Goal: Task Accomplishment & Management: Complete application form

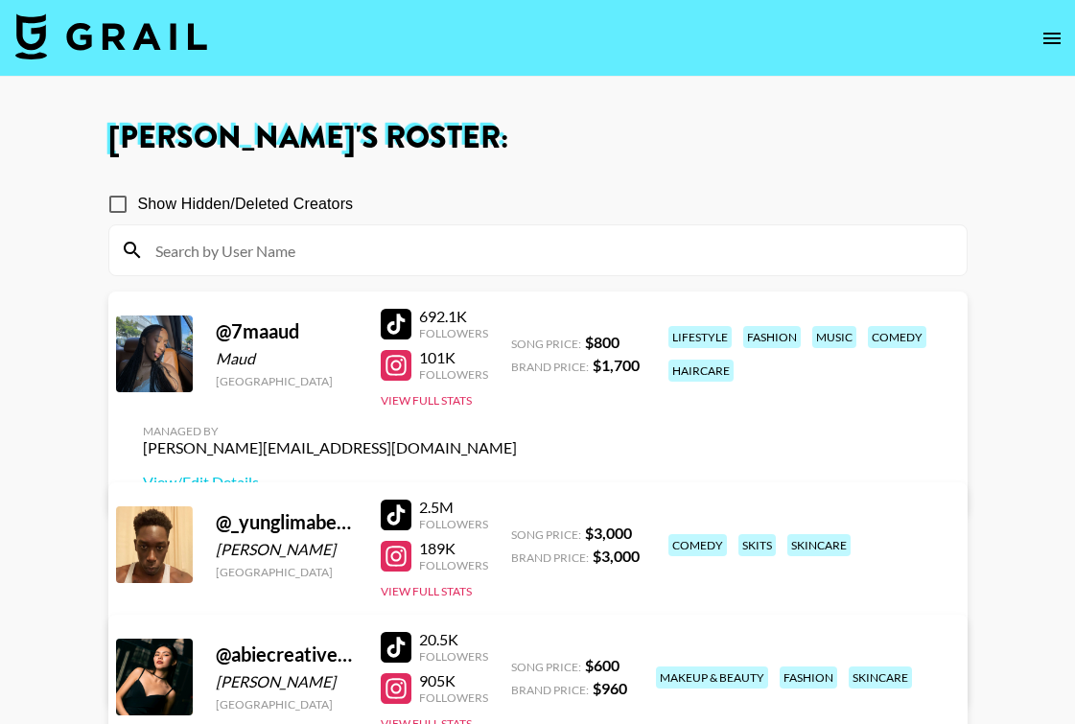
click at [438, 248] on input at bounding box center [549, 250] width 811 height 31
click at [1055, 47] on icon "open drawer" at bounding box center [1051, 38] width 23 height 23
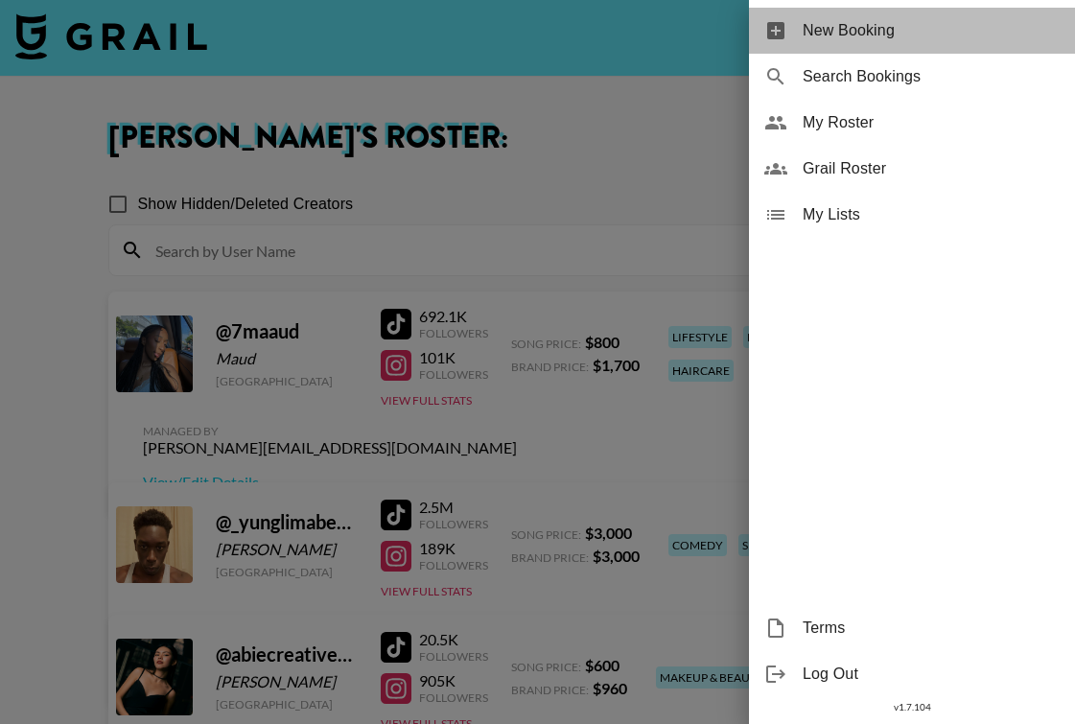
click at [940, 37] on span "New Booking" at bounding box center [931, 30] width 257 height 23
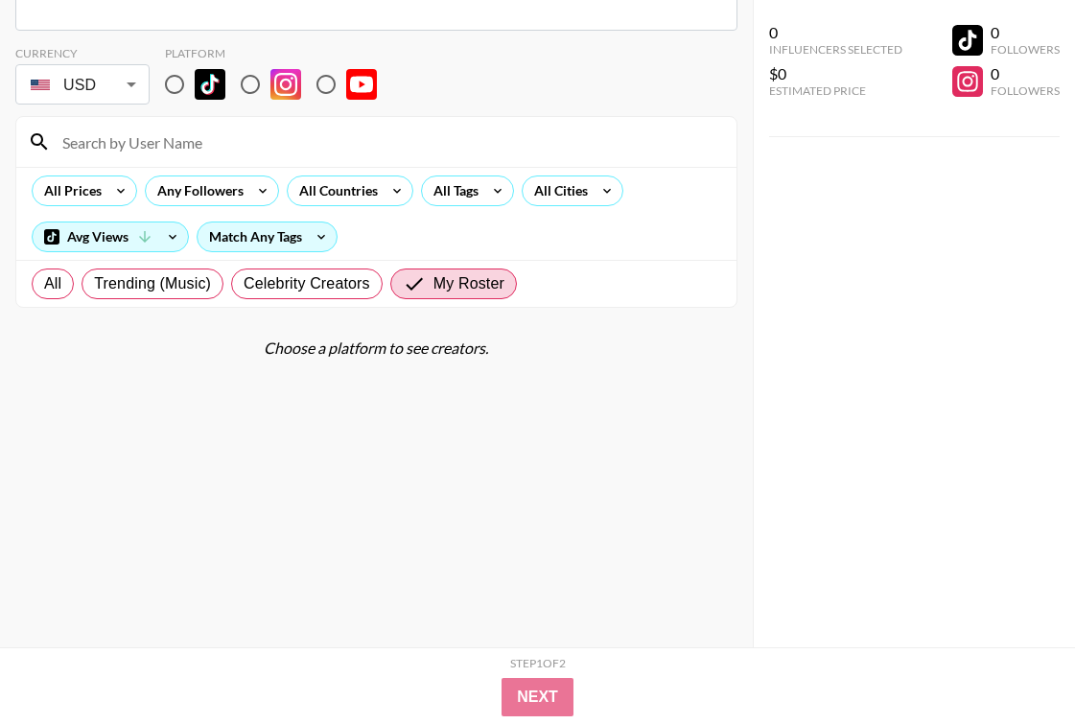
scroll to position [136, 0]
click at [245, 86] on input "radio" at bounding box center [250, 84] width 40 height 40
radio input "true"
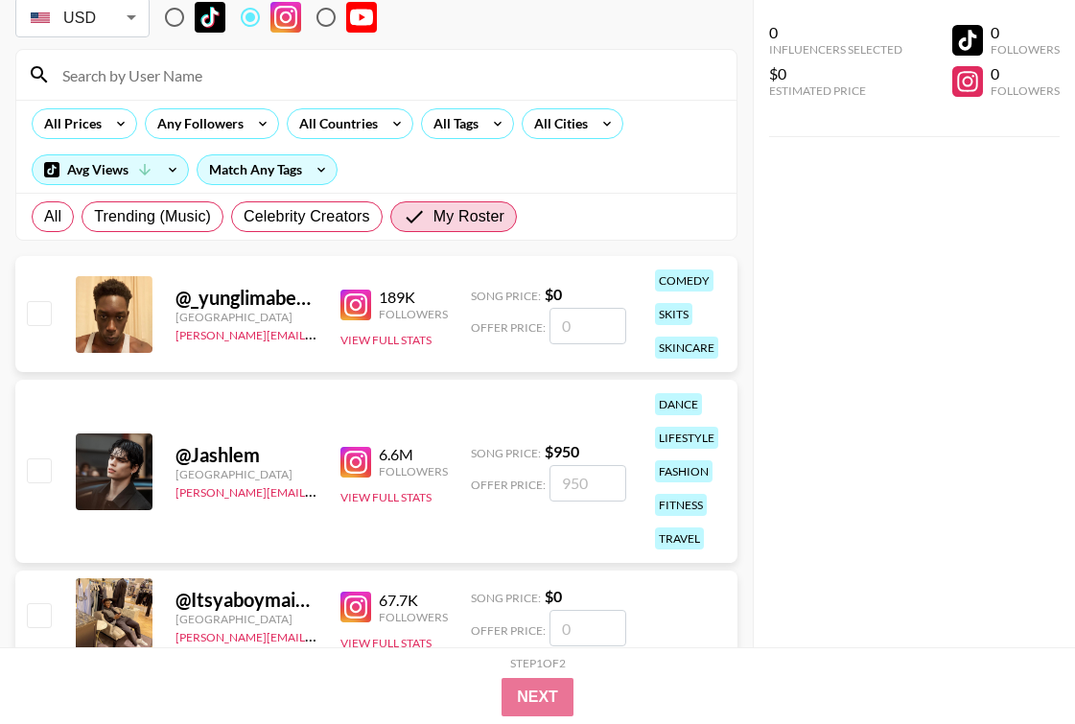
scroll to position [225, 0]
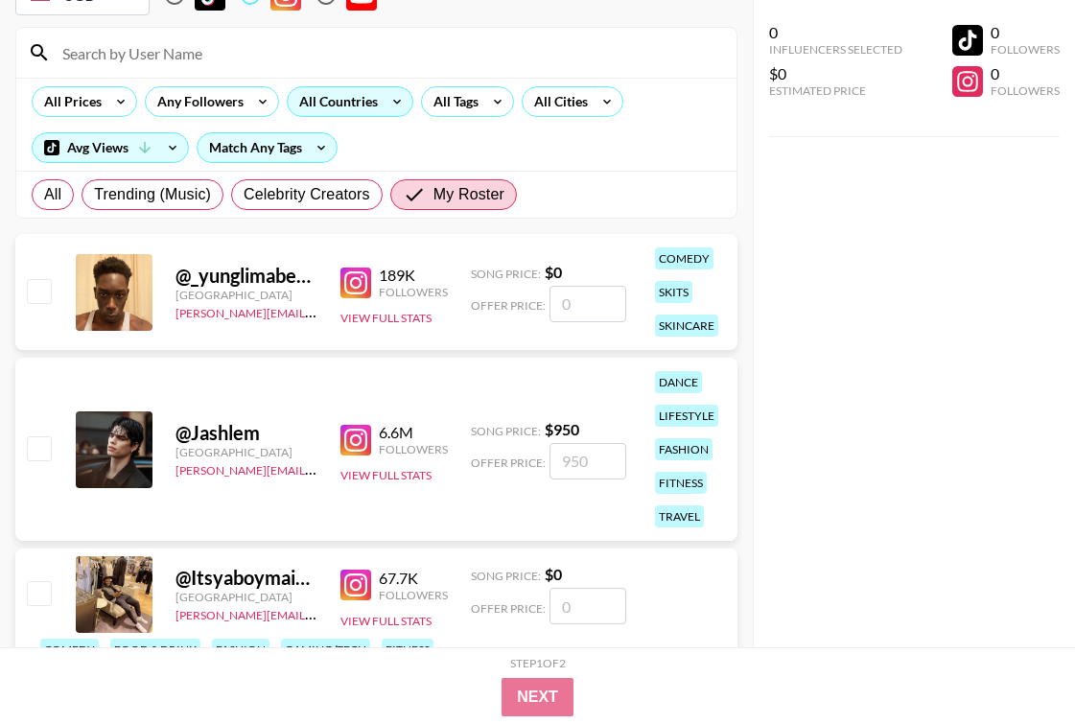
click at [342, 106] on div "All Countries" at bounding box center [335, 101] width 94 height 29
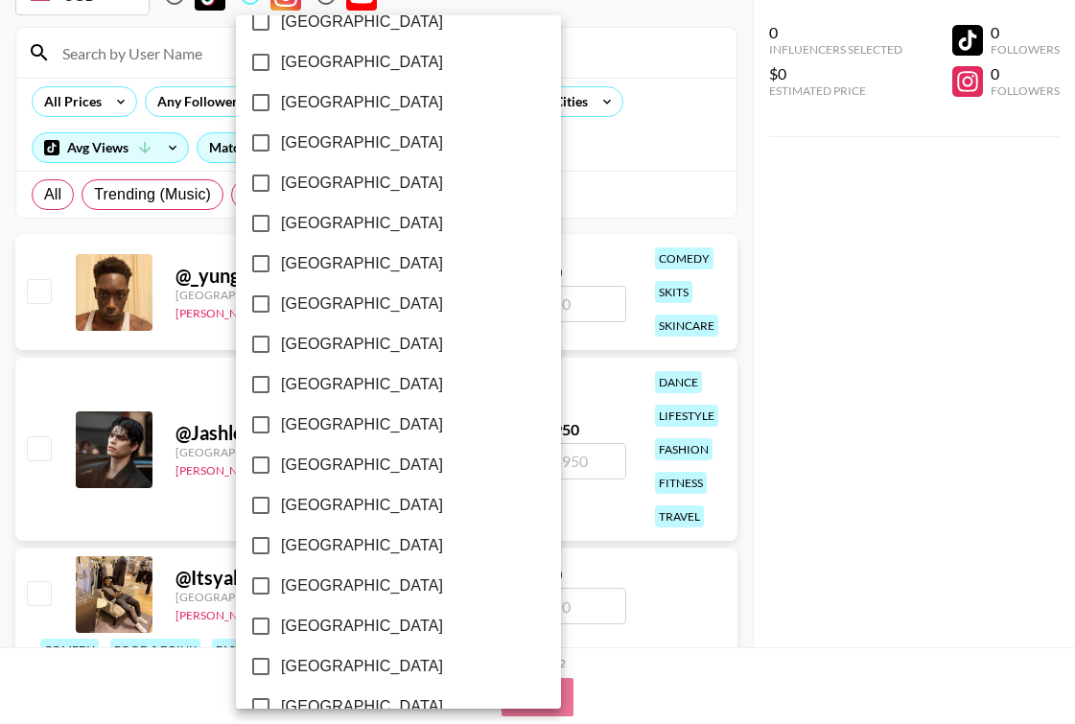
scroll to position [1512, 0]
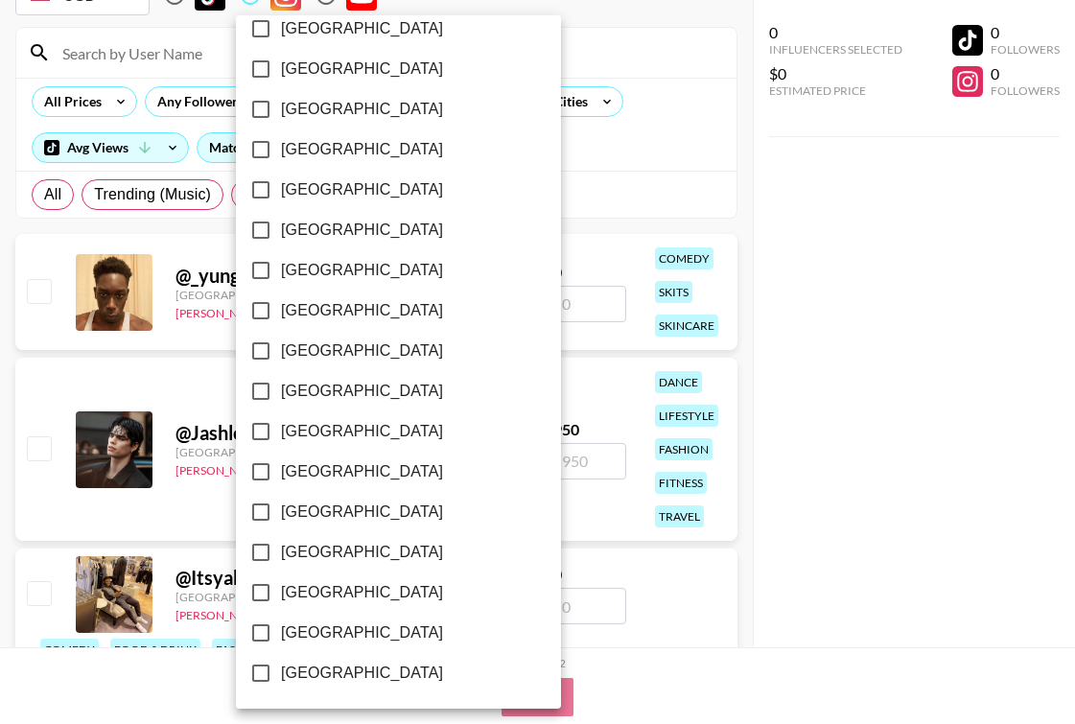
click at [338, 580] on label "[GEOGRAPHIC_DATA]" at bounding box center [386, 592] width 290 height 40
click at [281, 580] on input "[GEOGRAPHIC_DATA]" at bounding box center [261, 592] width 40 height 40
checkbox input "true"
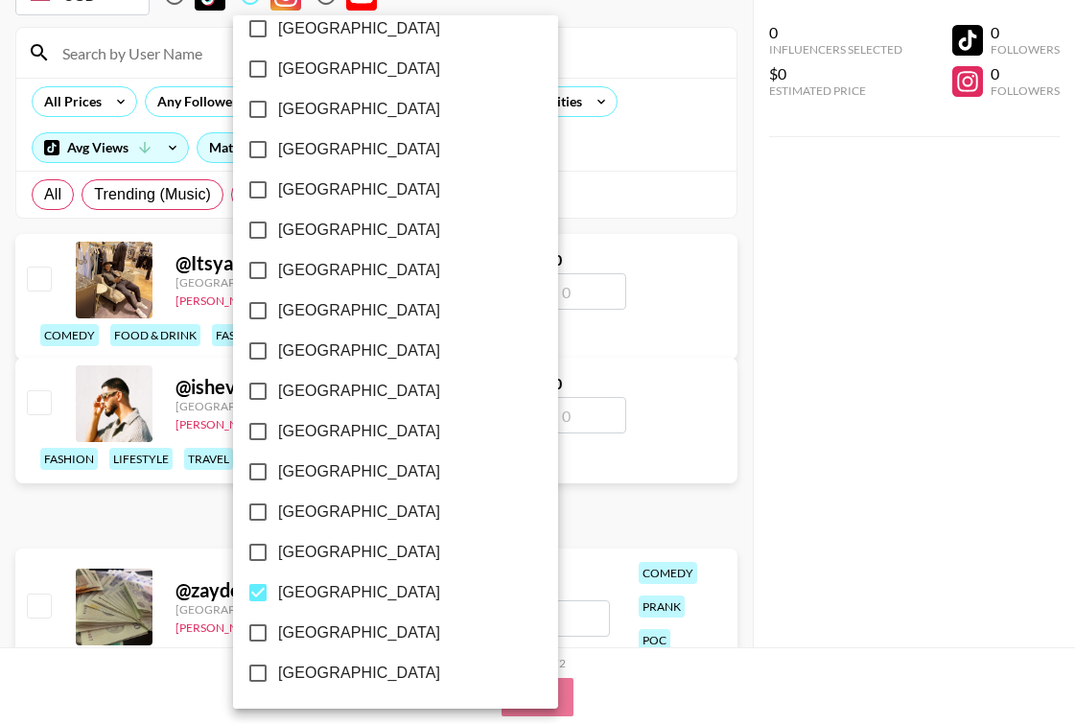
click at [805, 339] on div at bounding box center [537, 362] width 1075 height 724
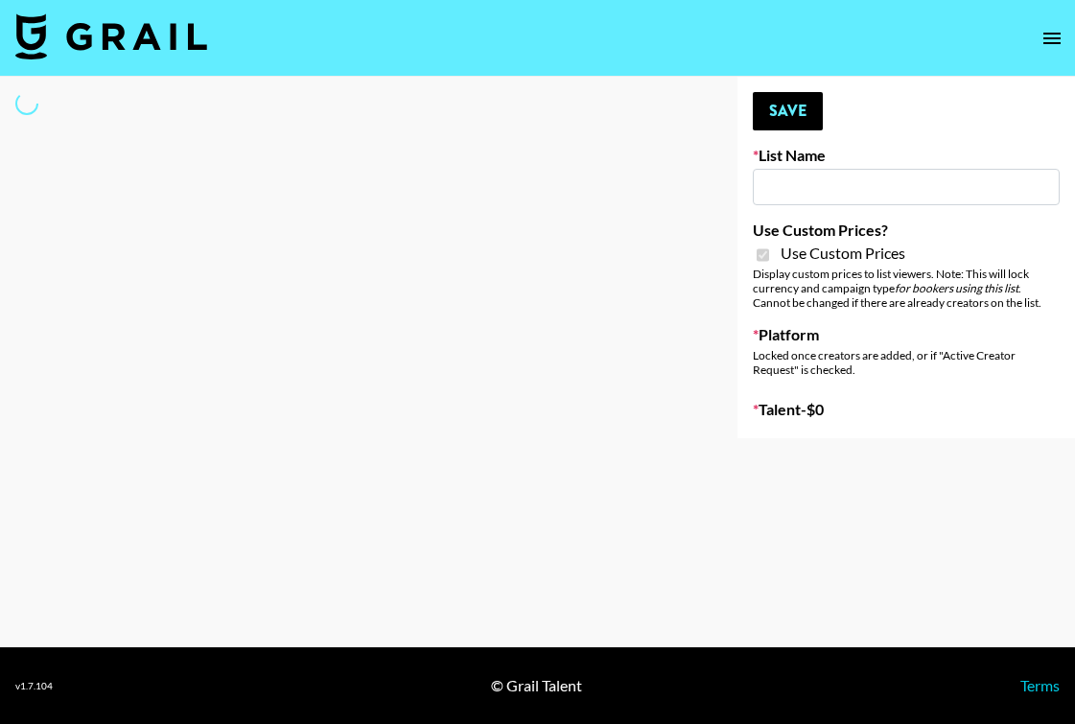
type input "Poizon IG ([DATE])"
checkbox input "true"
select select "Brand"
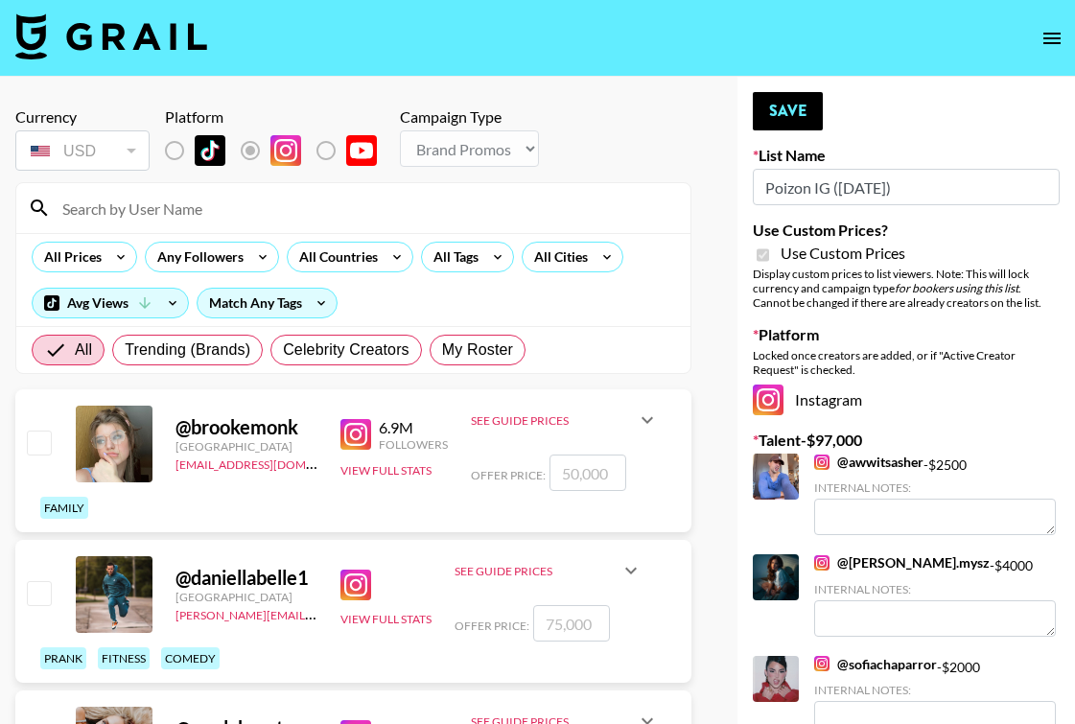
click at [247, 213] on input at bounding box center [365, 208] width 628 height 31
click at [154, 220] on input at bounding box center [365, 208] width 628 height 31
click at [187, 218] on input at bounding box center [365, 208] width 628 height 31
click at [490, 346] on span "My Roster" at bounding box center [477, 349] width 71 height 23
click at [442, 350] on input "My Roster" at bounding box center [442, 350] width 0 height 0
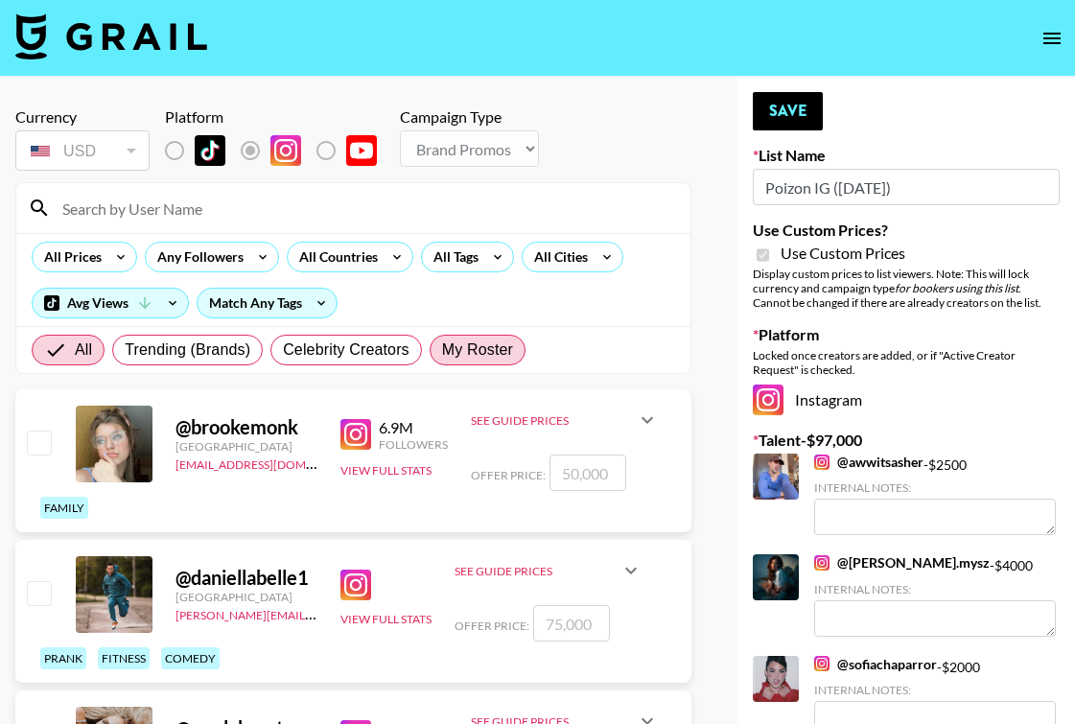
radio input "true"
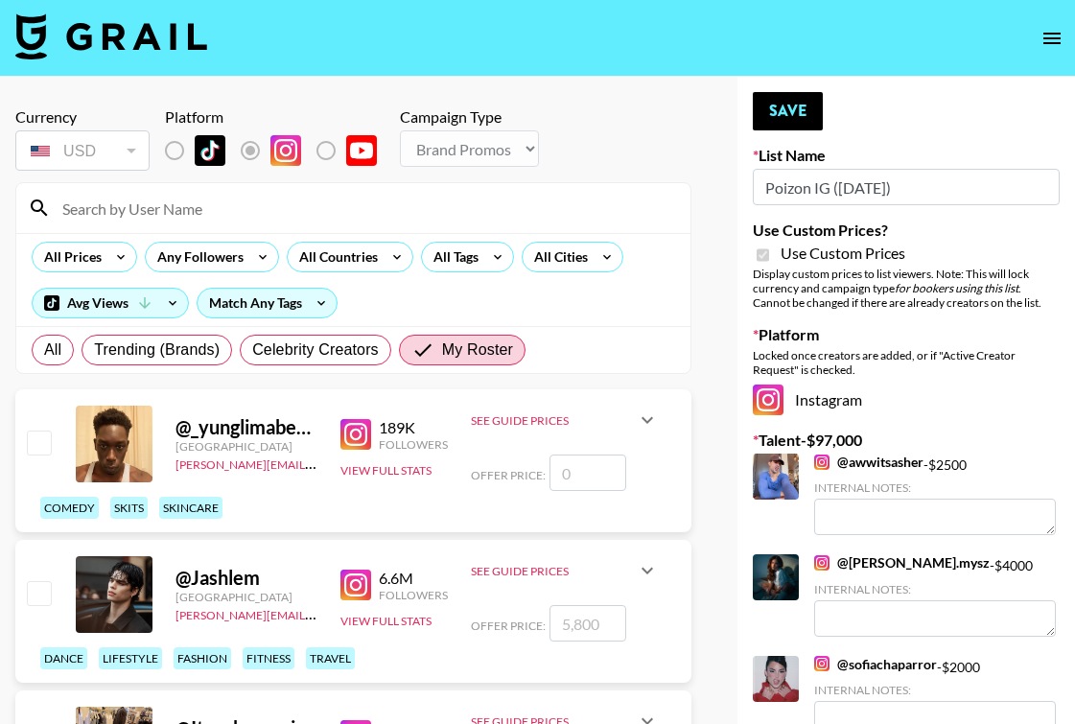
scroll to position [13, 0]
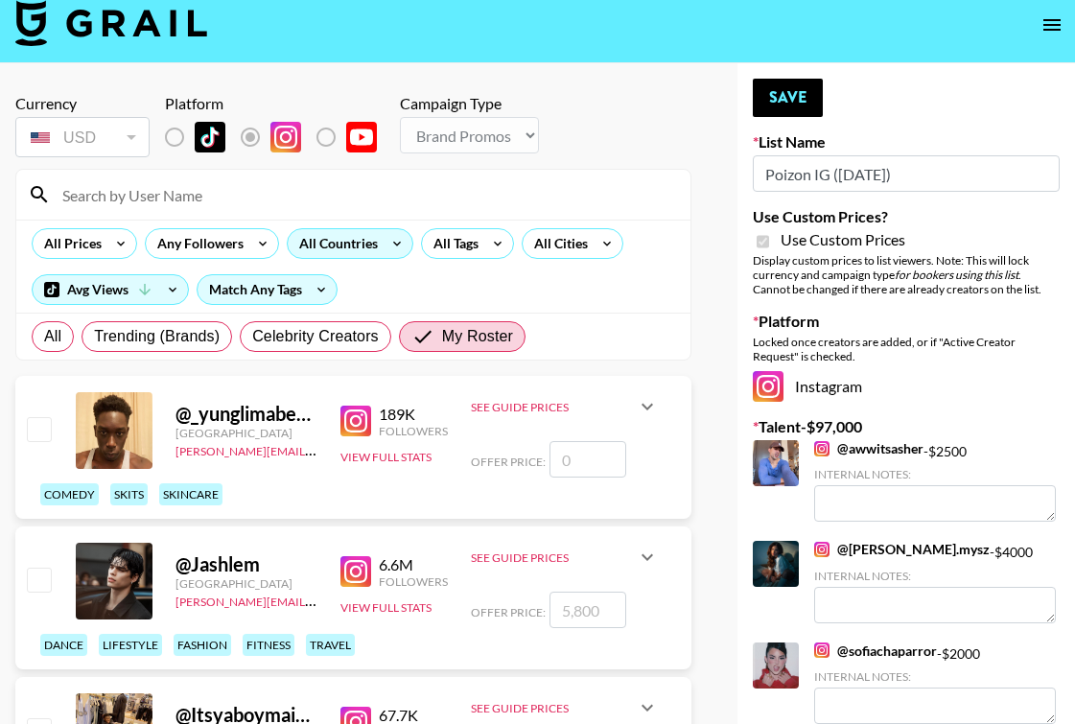
click at [330, 231] on div "All Countries" at bounding box center [335, 243] width 94 height 29
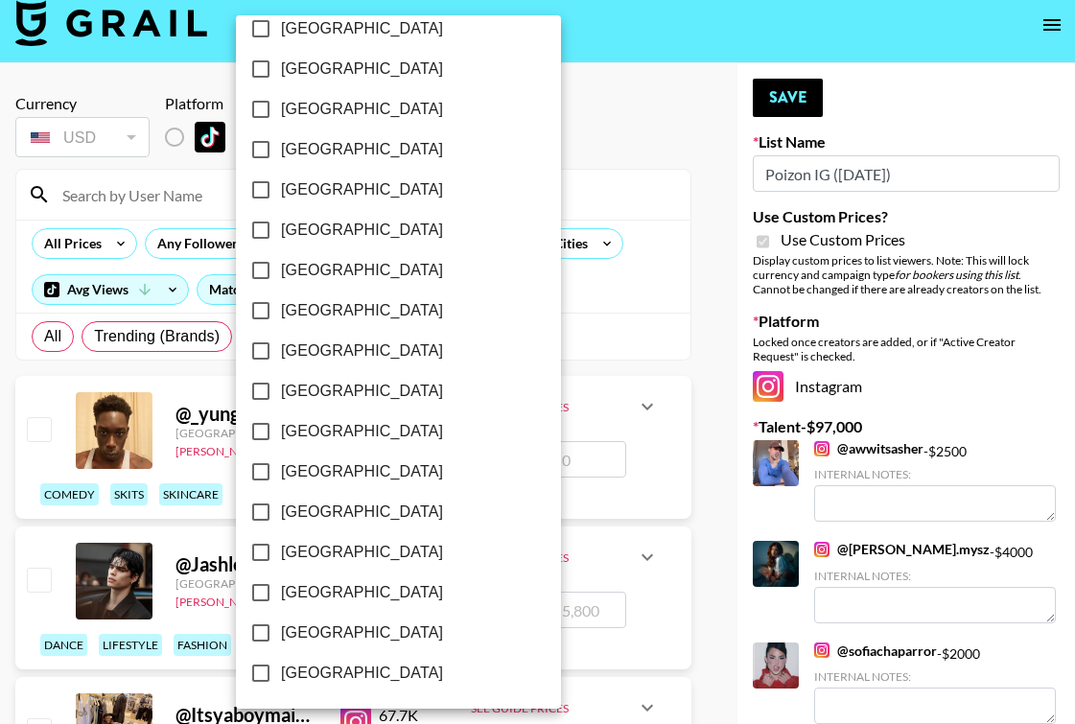
scroll to position [1512, 0]
click at [262, 631] on input "[GEOGRAPHIC_DATA]" at bounding box center [261, 633] width 40 height 40
checkbox input "true"
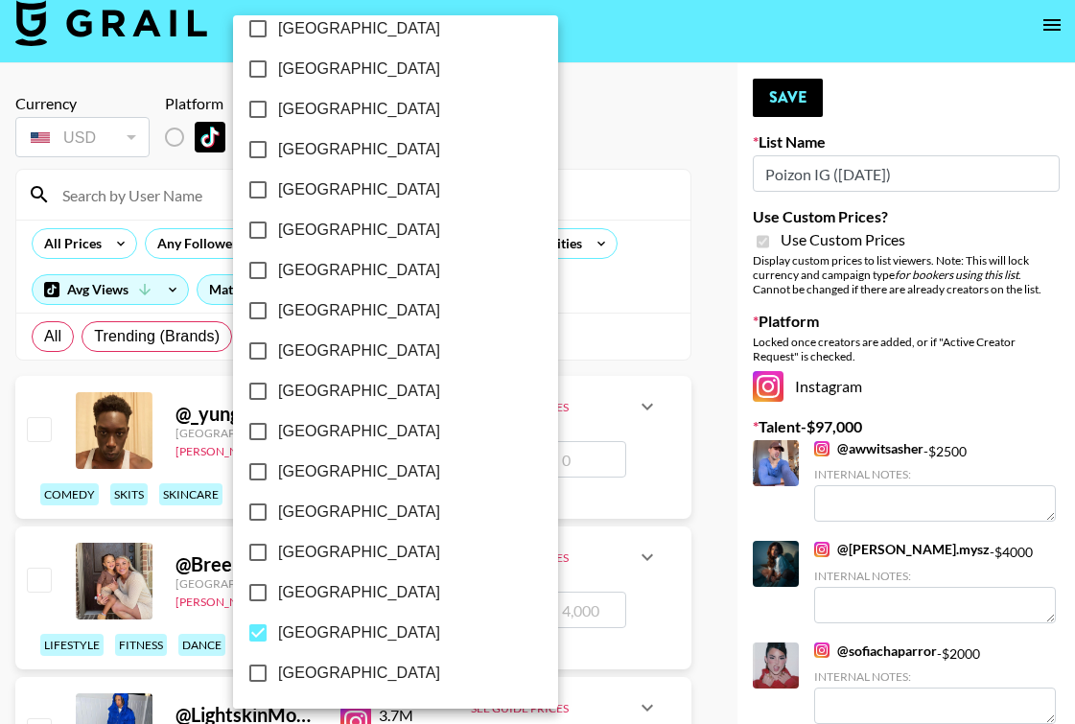
click at [622, 312] on div at bounding box center [537, 362] width 1075 height 724
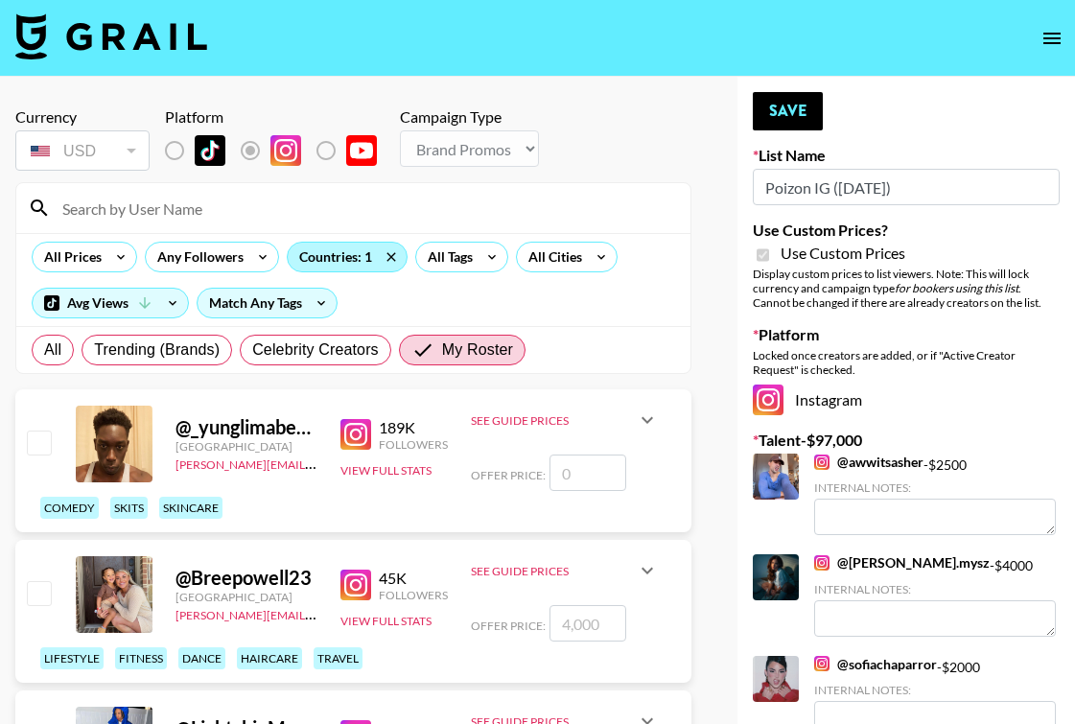
scroll to position [0, 0]
click at [357, 256] on div "Countries: 1" at bounding box center [347, 257] width 119 height 29
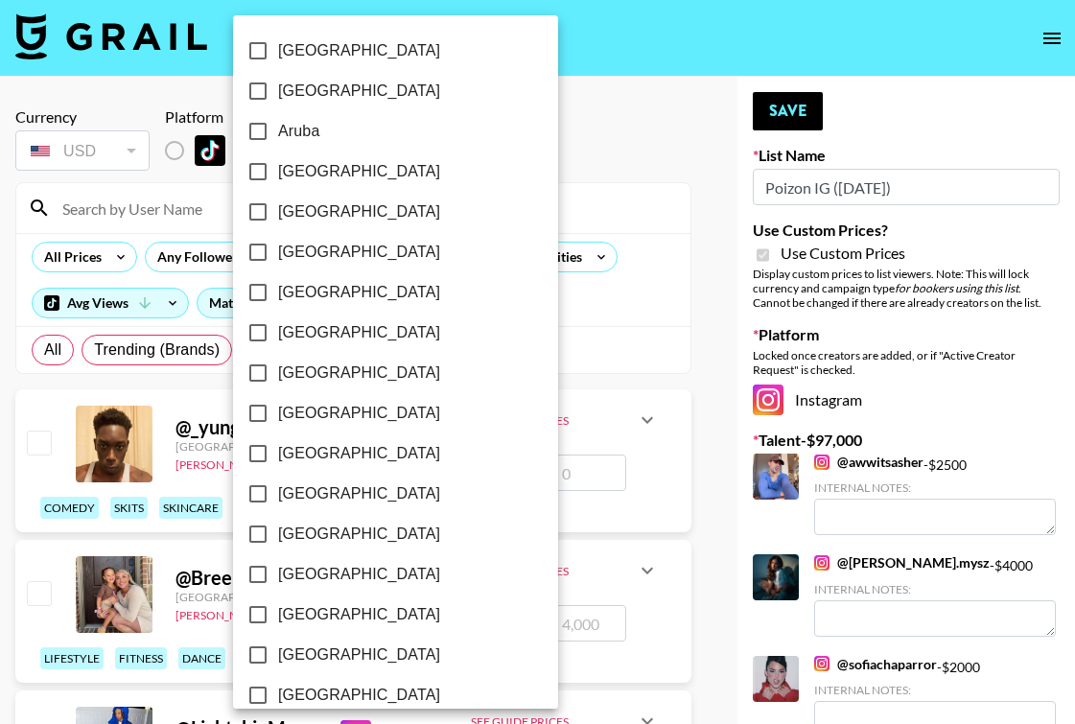
click at [630, 333] on div at bounding box center [537, 362] width 1075 height 724
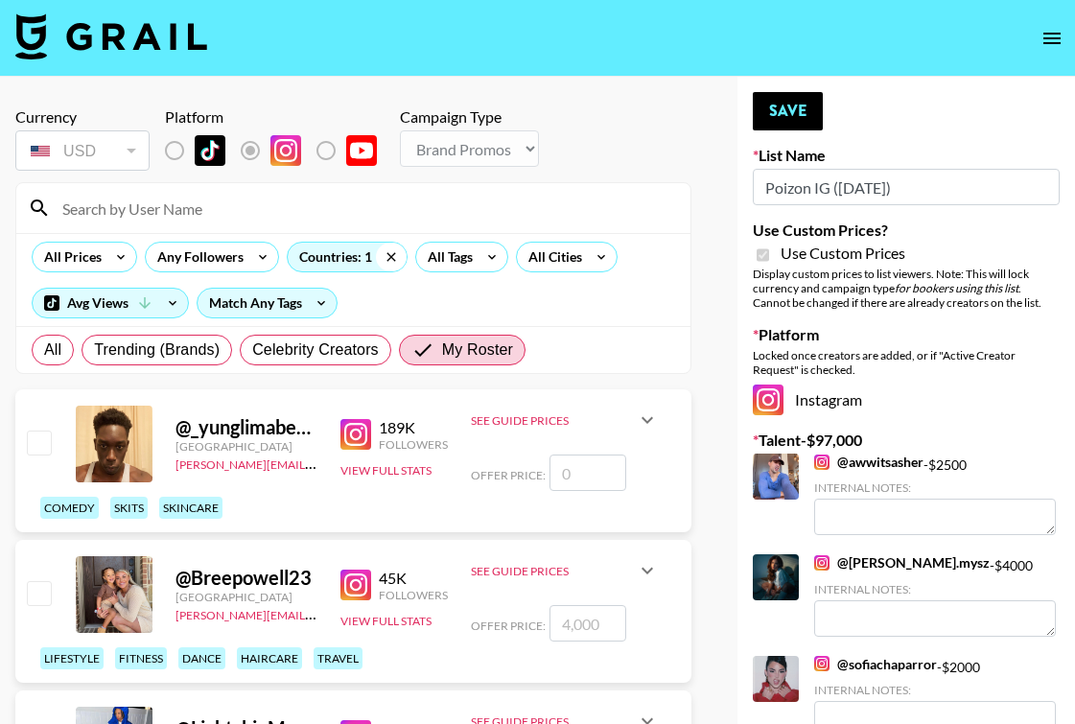
click at [400, 260] on icon at bounding box center [391, 257] width 31 height 29
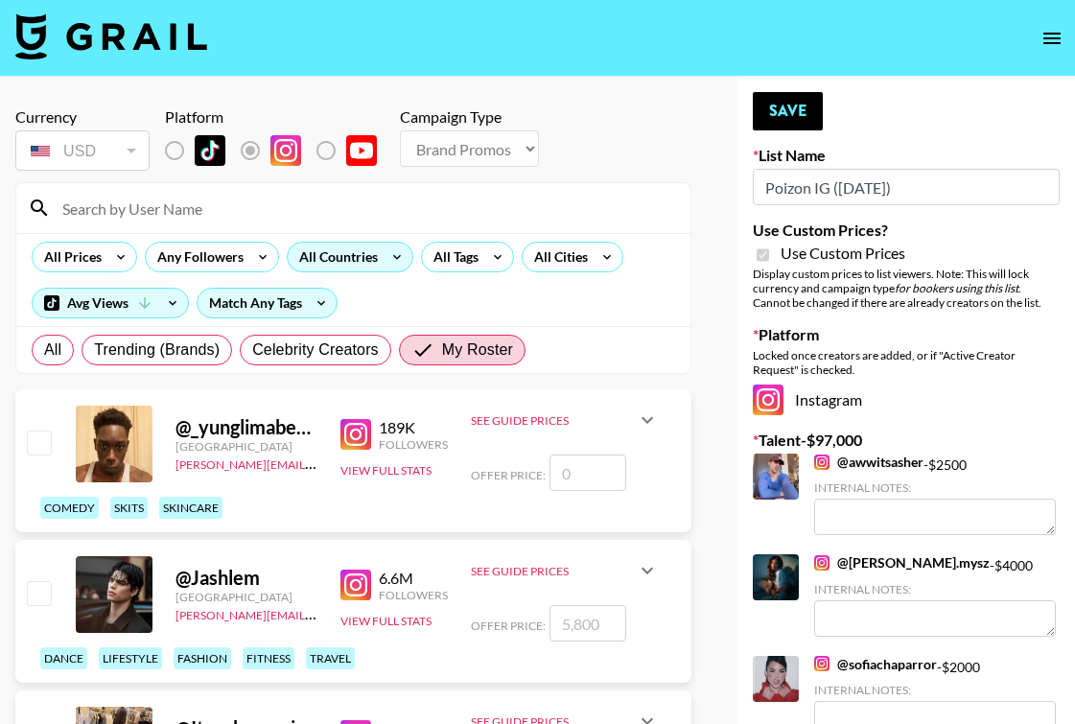
click at [382, 256] on icon at bounding box center [397, 257] width 31 height 29
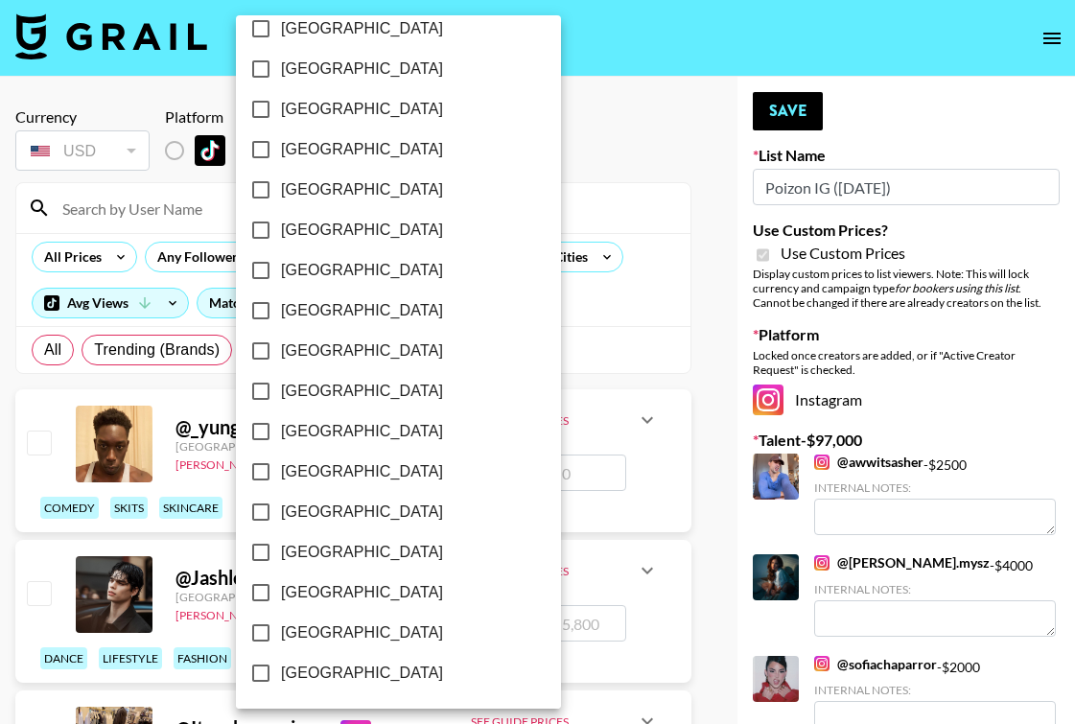
scroll to position [1512, 0]
click at [258, 595] on input "[GEOGRAPHIC_DATA]" at bounding box center [261, 592] width 40 height 40
checkbox input "true"
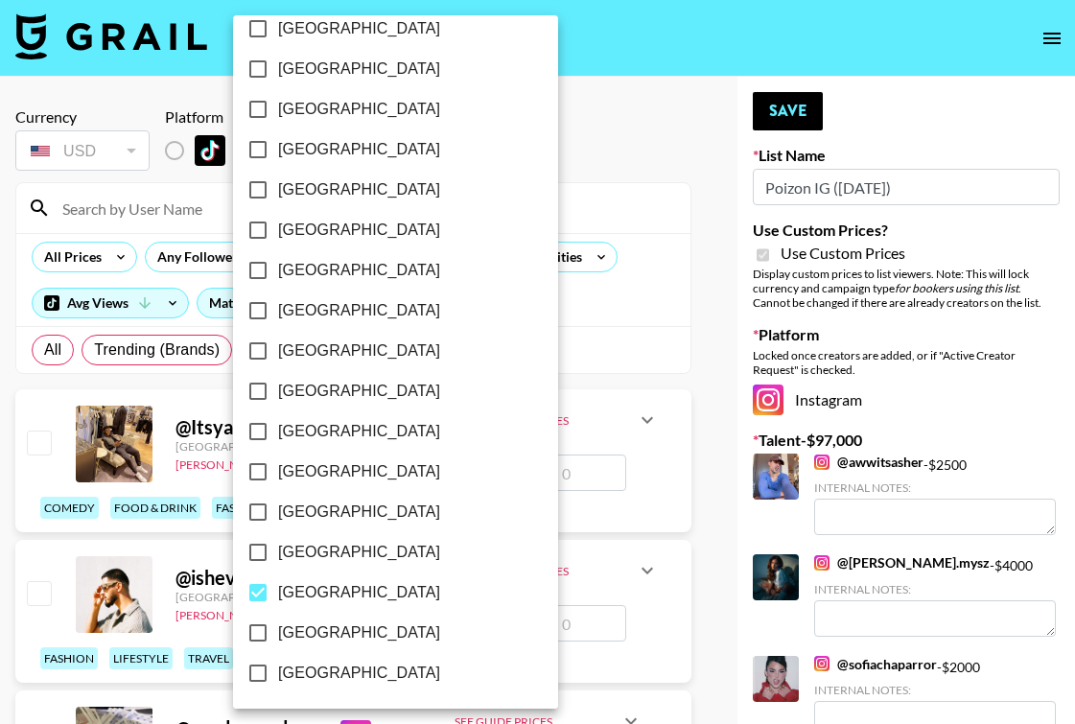
click at [706, 241] on div at bounding box center [537, 362] width 1075 height 724
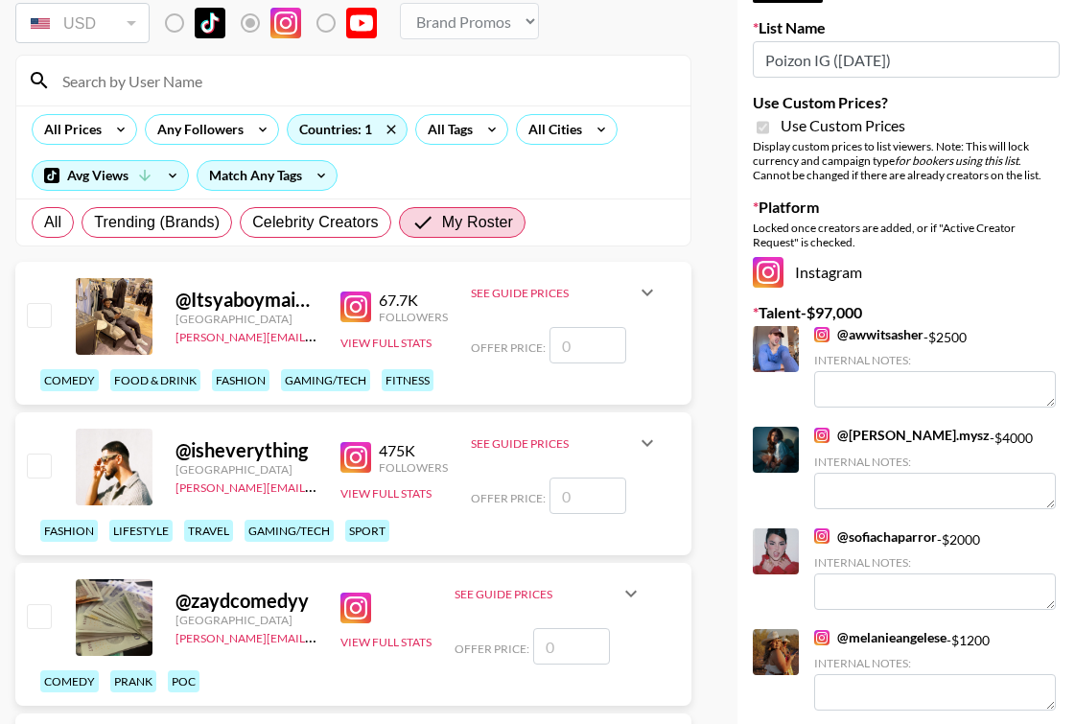
scroll to position [129, 0]
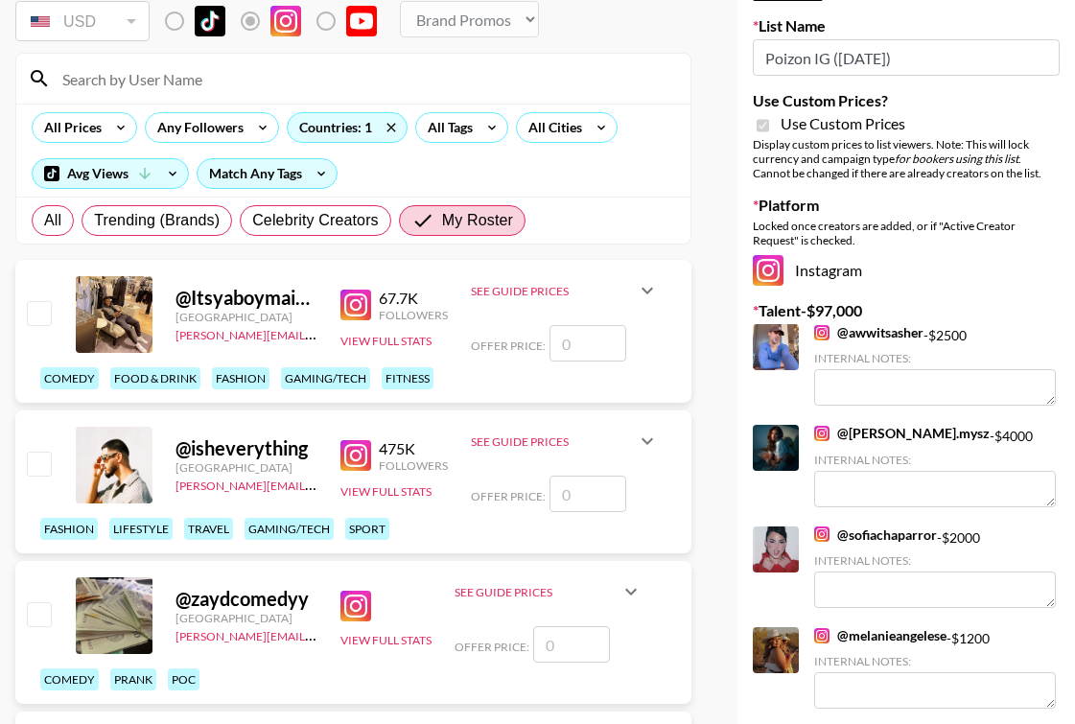
click at [41, 463] on input "checkbox" at bounding box center [38, 463] width 23 height 23
checkbox input "false"
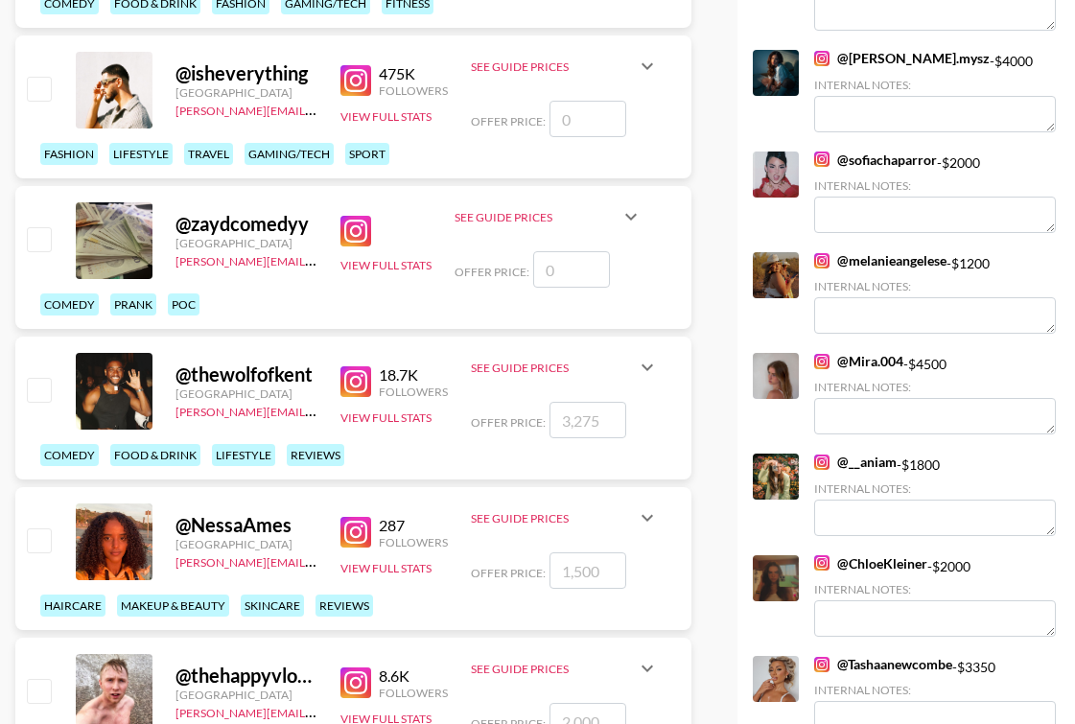
scroll to position [671, 0]
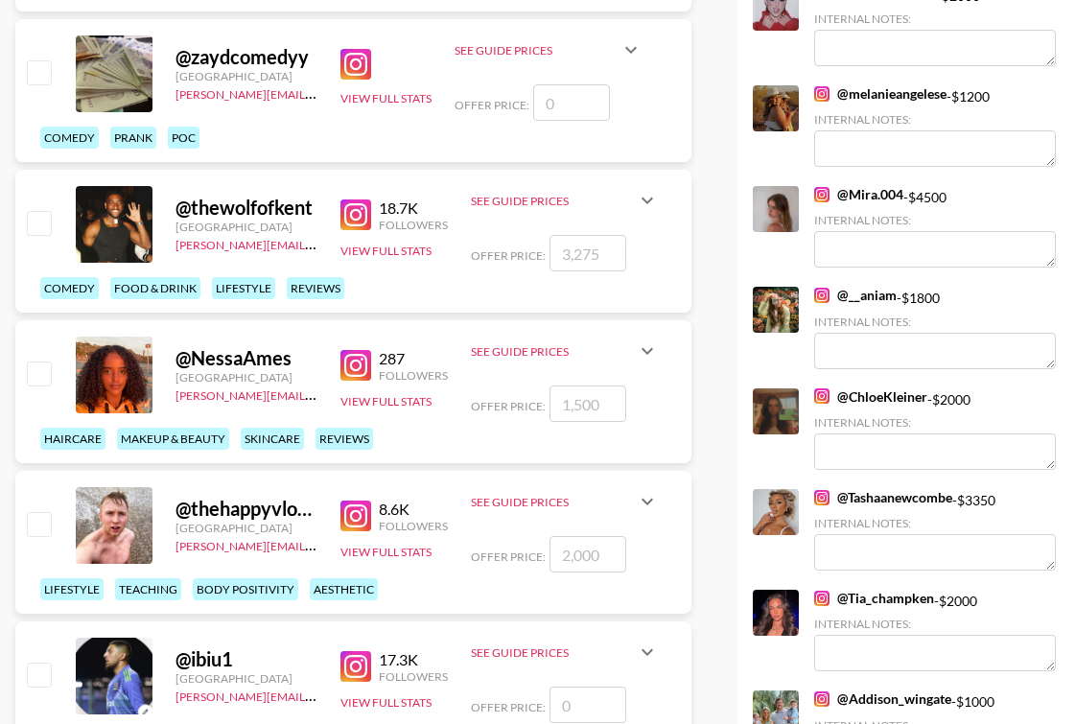
click at [35, 217] on input "checkbox" at bounding box center [38, 222] width 23 height 23
checkbox input "true"
type input "3275"
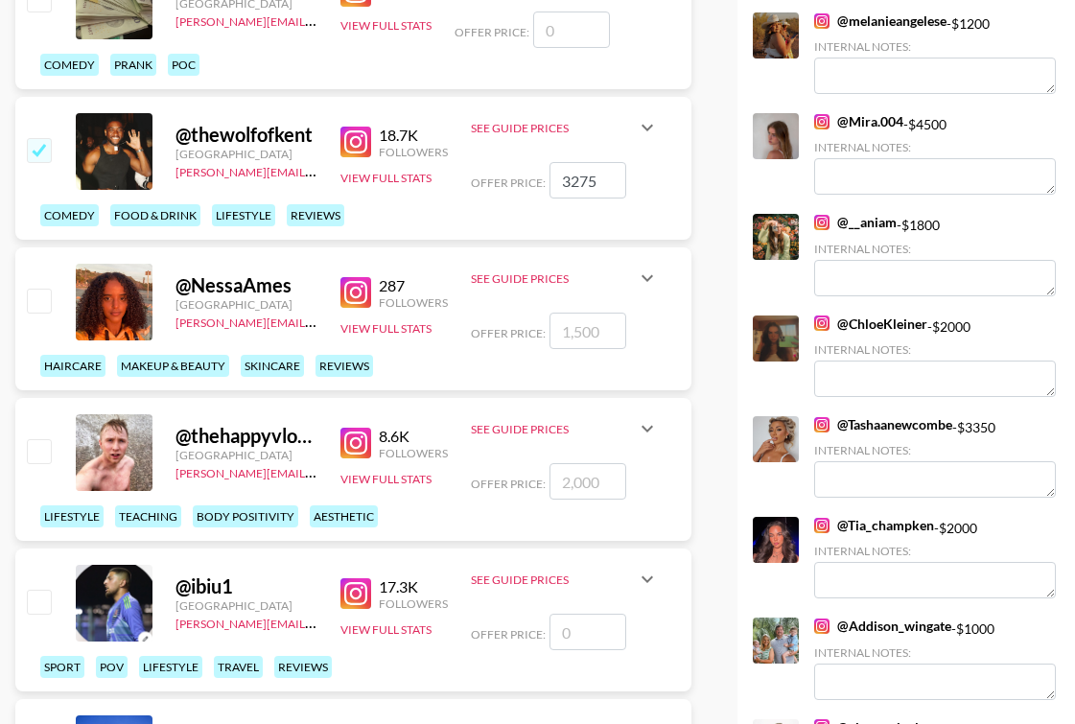
scroll to position [763, 0]
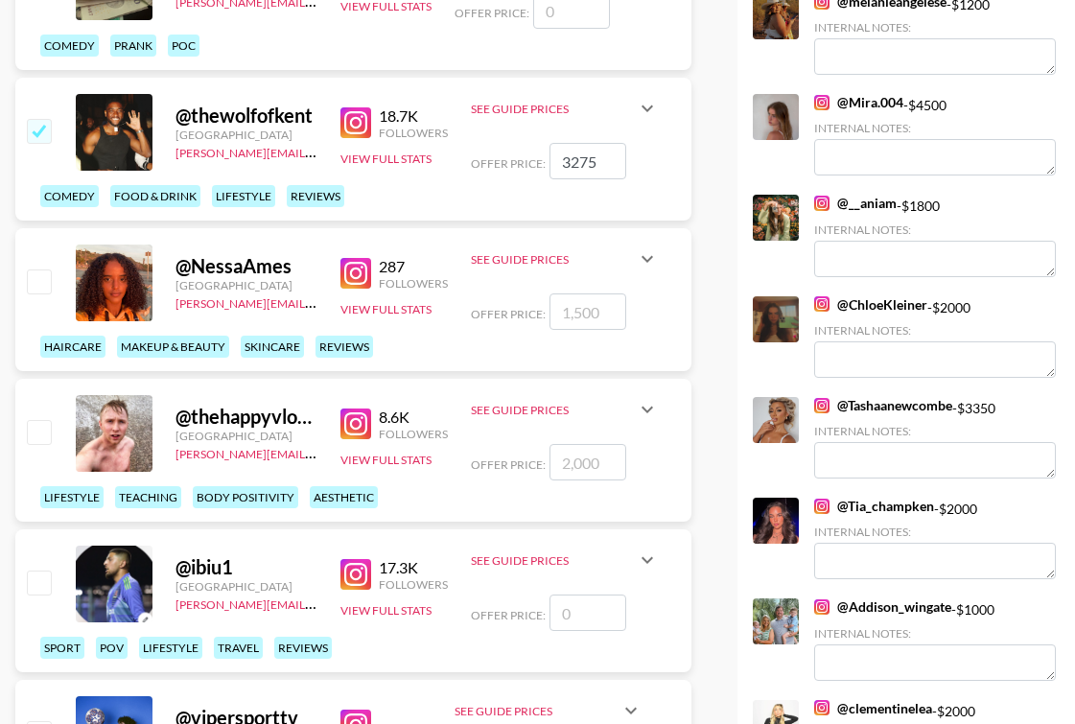
click at [41, 443] on input "checkbox" at bounding box center [38, 431] width 23 height 23
checkbox input "true"
type input "2000"
click at [41, 442] on input "checkbox" at bounding box center [38, 431] width 23 height 23
checkbox input "false"
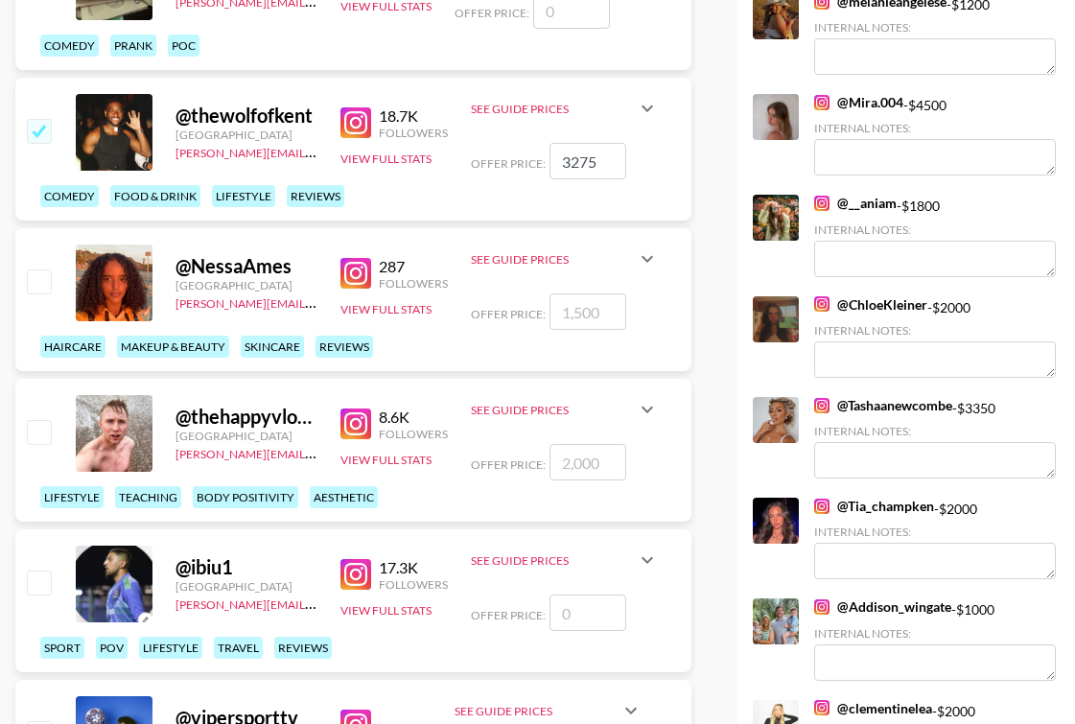
click at [41, 442] on input "checkbox" at bounding box center [38, 431] width 23 height 23
checkbox input "true"
type input "2000"
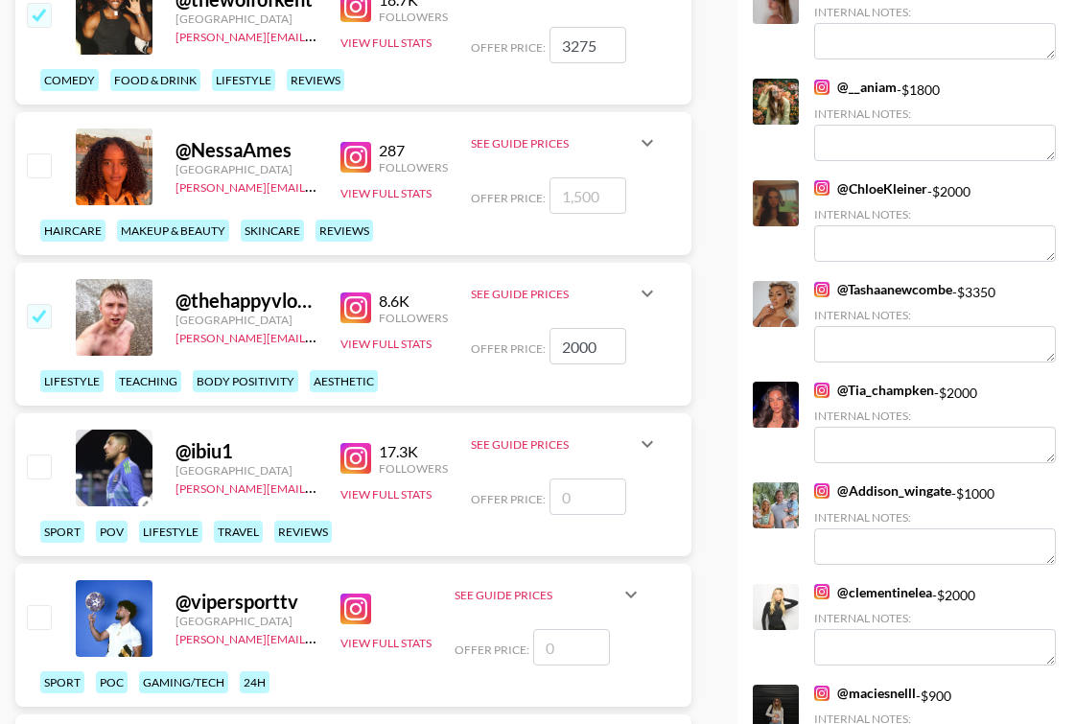
scroll to position [889, 0]
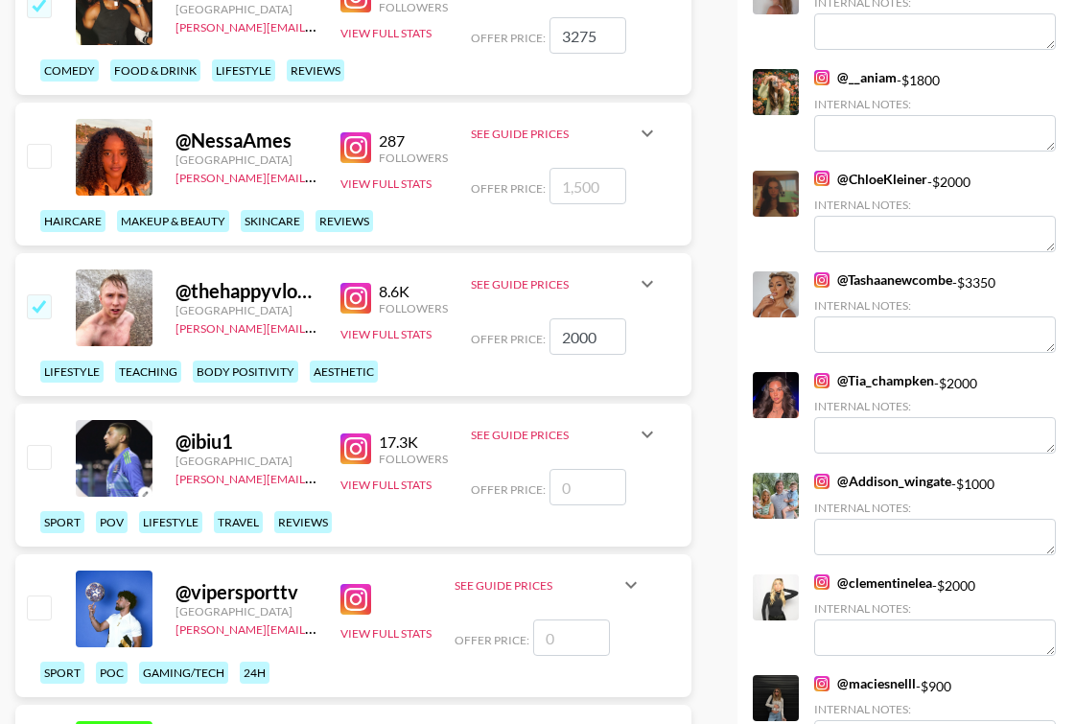
click at [36, 458] on input "checkbox" at bounding box center [38, 456] width 23 height 23
checkbox input "false"
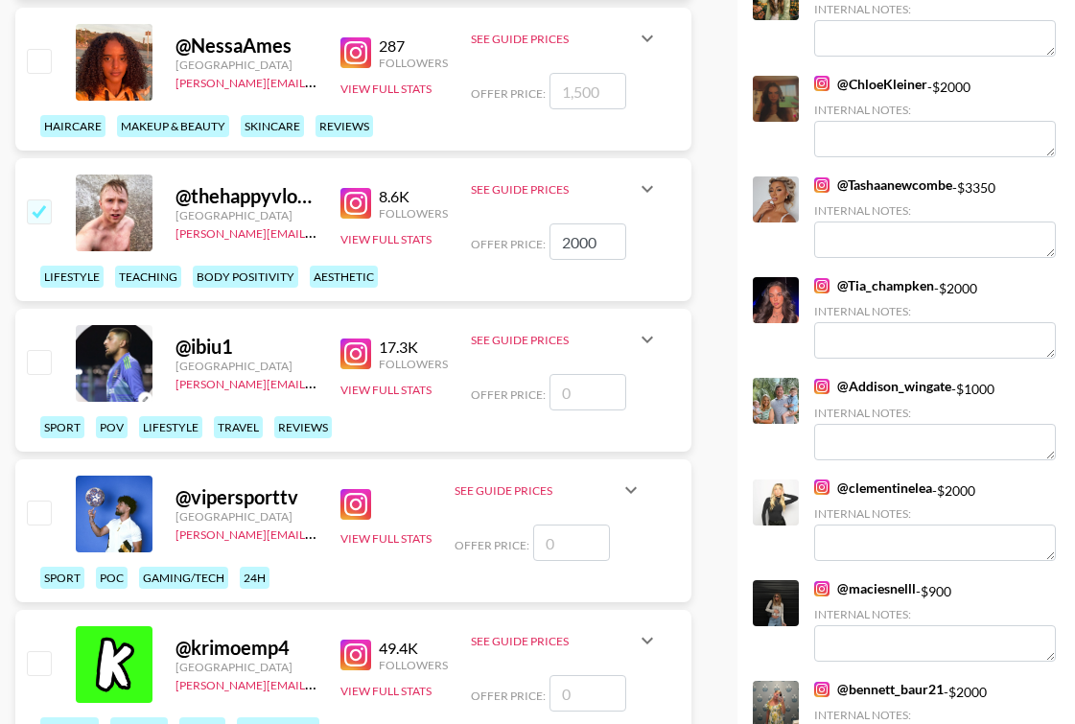
click at [39, 519] on input "checkbox" at bounding box center [38, 512] width 23 height 23
checkbox input "false"
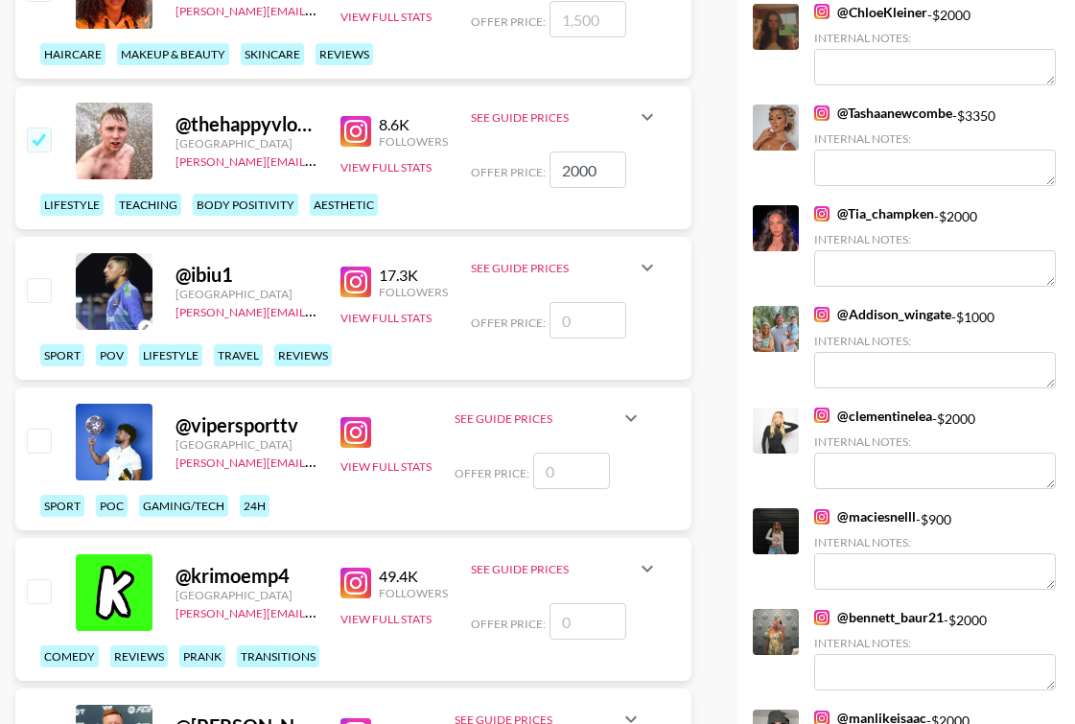
scroll to position [1063, 0]
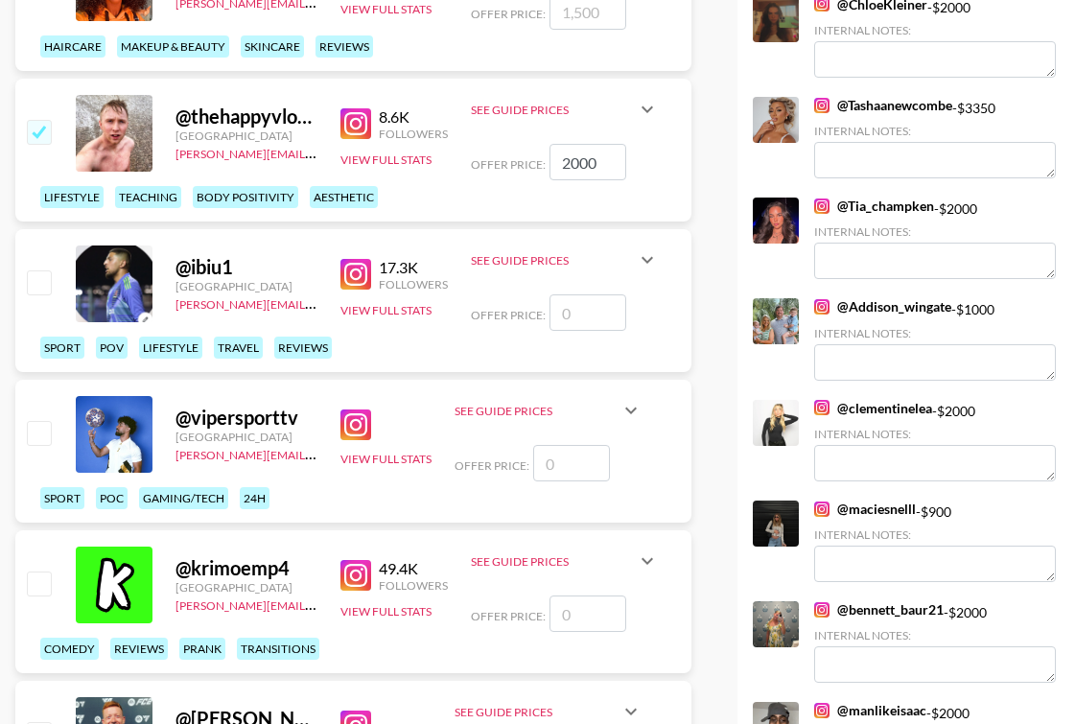
click at [34, 584] on input "checkbox" at bounding box center [38, 582] width 23 height 23
checkbox input "false"
click at [36, 431] on input "checkbox" at bounding box center [38, 432] width 23 height 23
checkbox input "false"
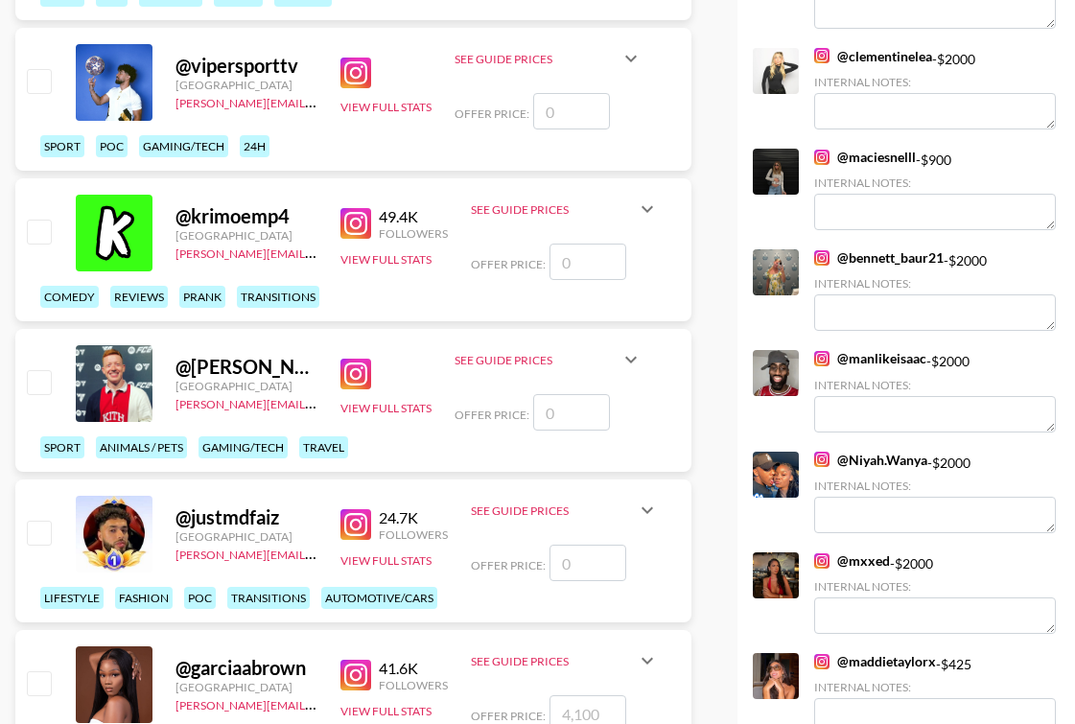
click at [565, 417] on input "number" at bounding box center [571, 412] width 77 height 36
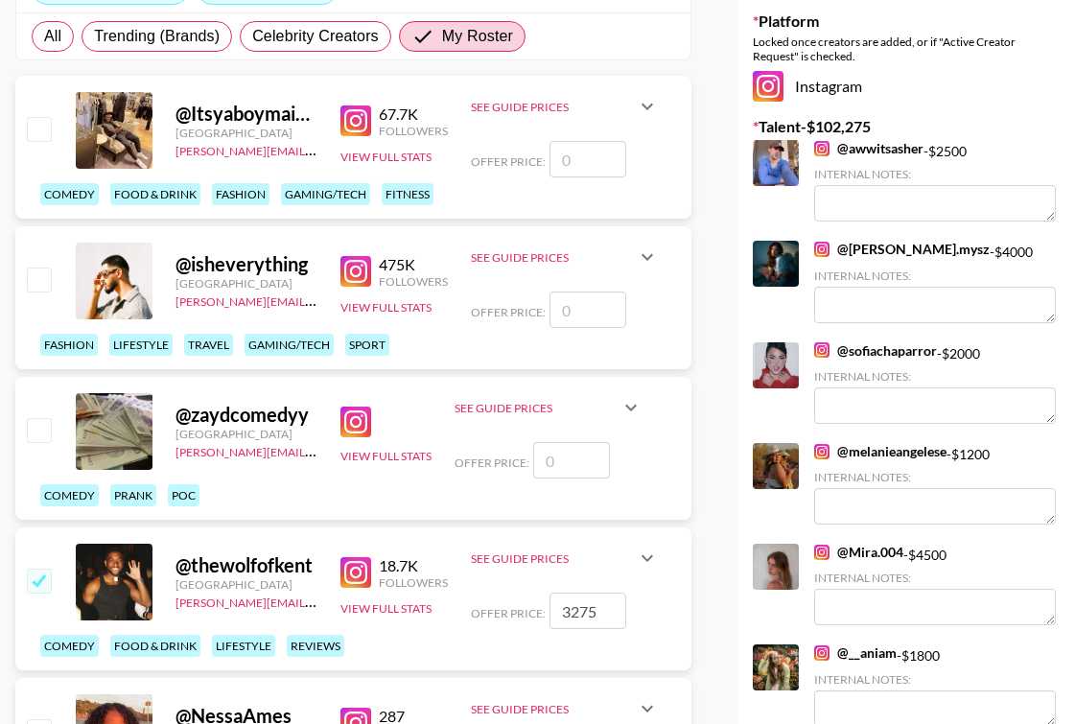
scroll to position [273, 0]
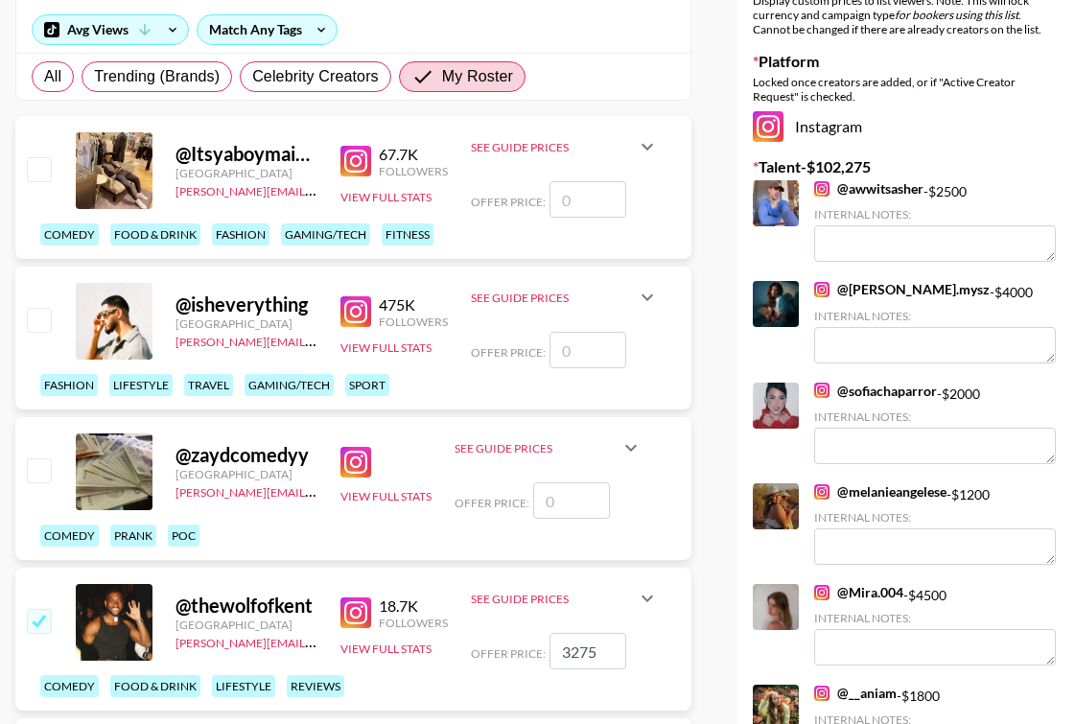
click at [570, 320] on div "See Guide Prices Grid Post: $ 0 Reel: $ 0 3-Frame Story: $ 0 Offer Price:" at bounding box center [565, 321] width 188 height 94
click at [580, 352] on input "number" at bounding box center [587, 350] width 77 height 36
checkbox input "true"
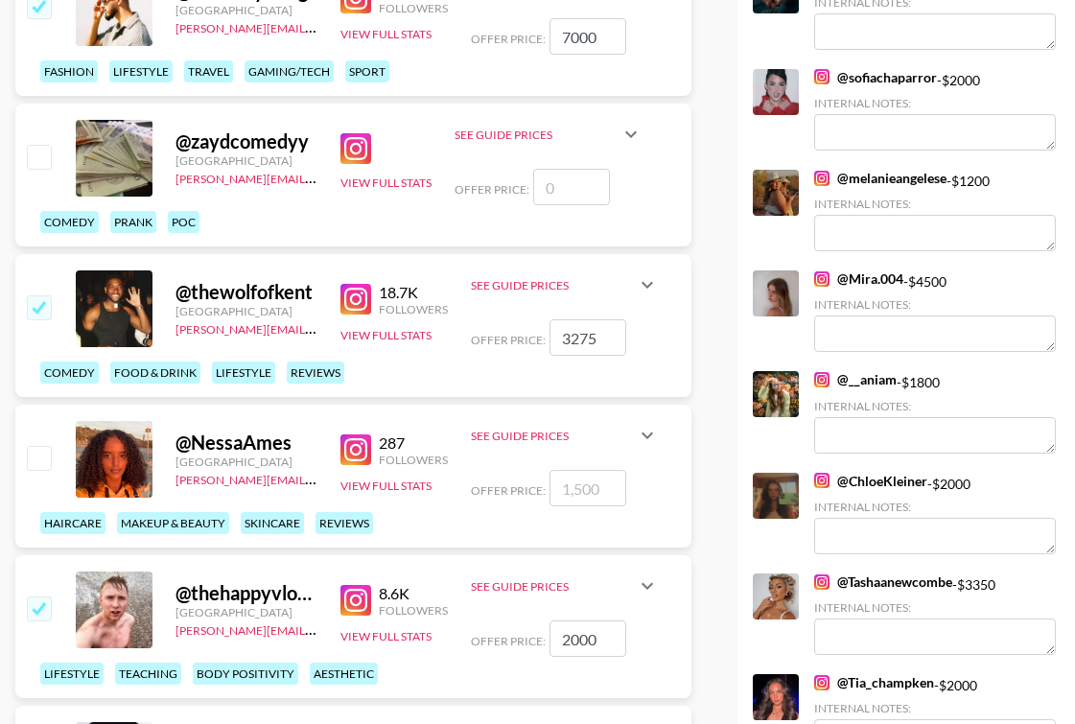
scroll to position [589, 0]
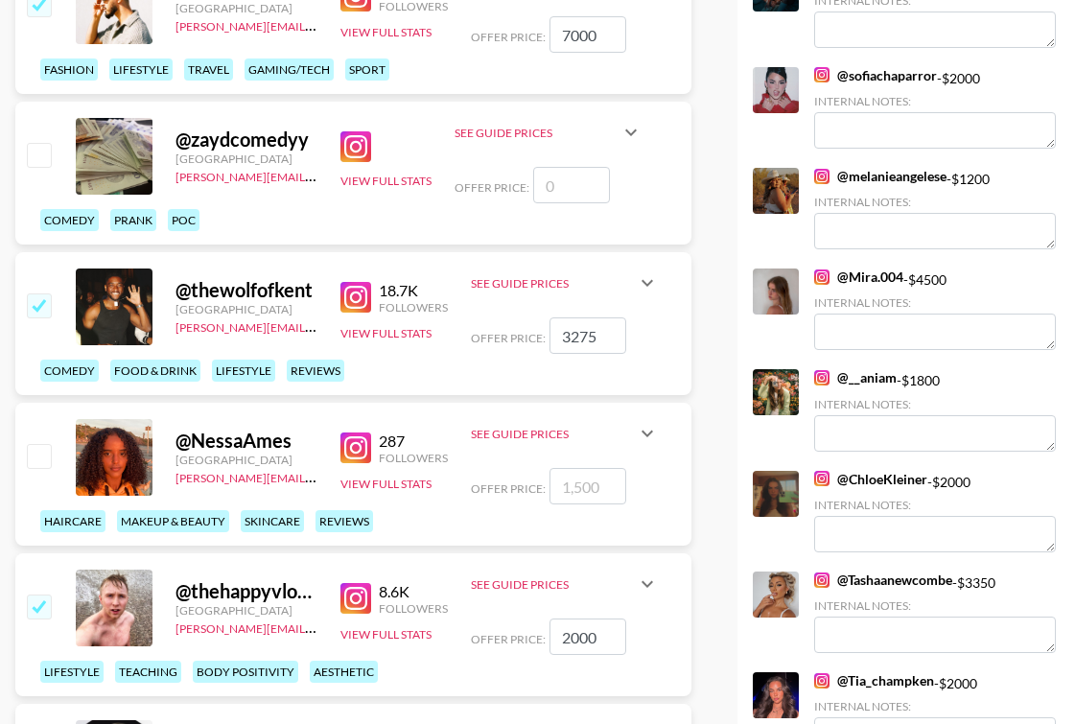
type input "7000"
click at [584, 185] on input "number" at bounding box center [571, 185] width 77 height 36
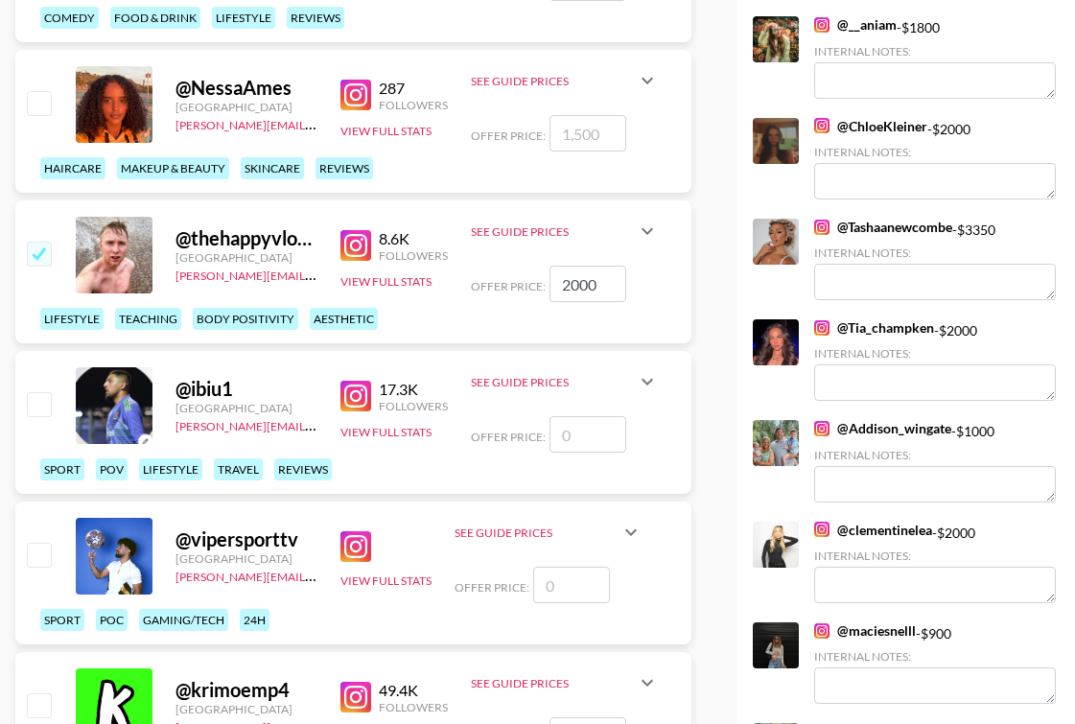
scroll to position [953, 0]
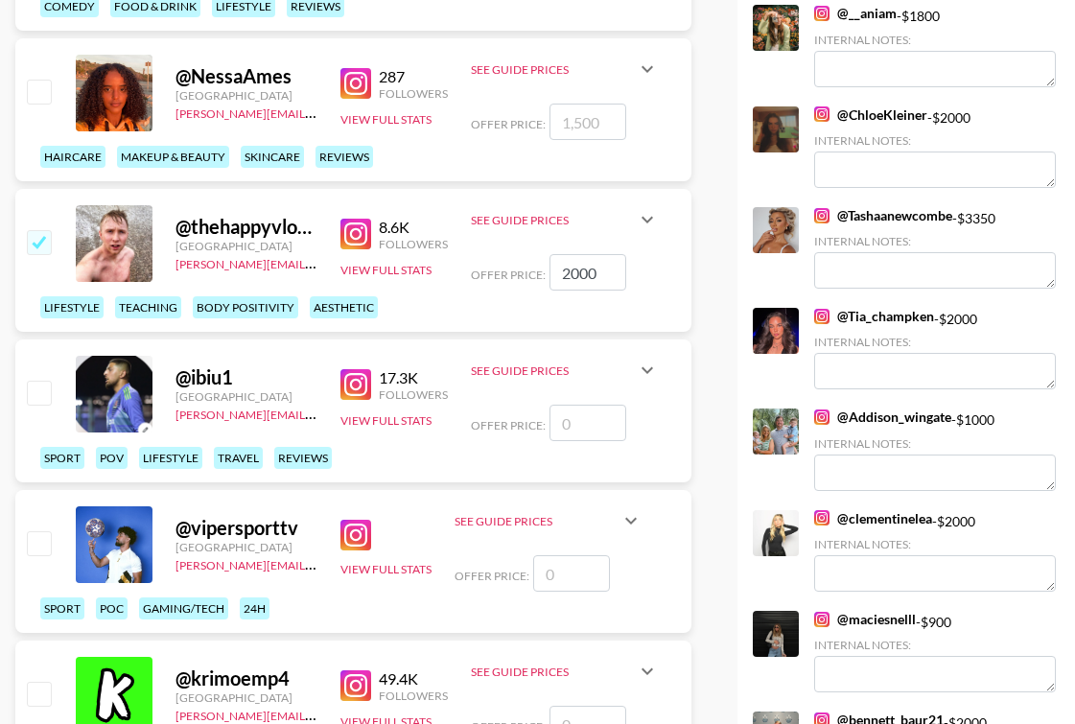
click at [577, 418] on input "number" at bounding box center [587, 423] width 77 height 36
checkbox input "true"
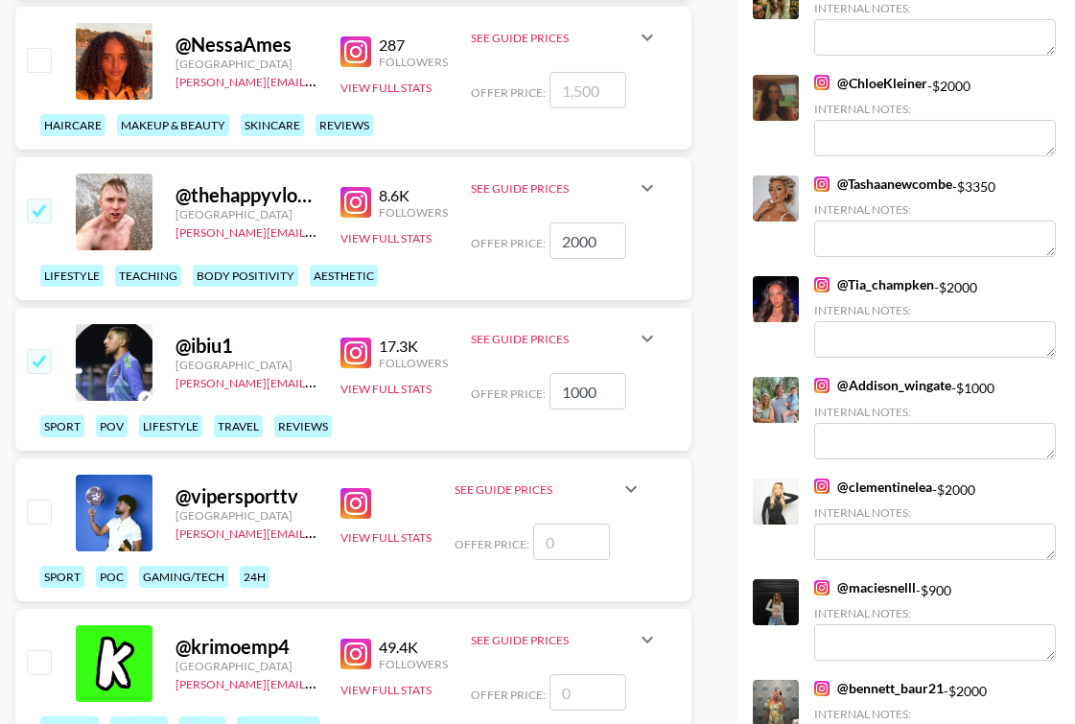
type input "1000"
click at [32, 510] on input "checkbox" at bounding box center [38, 511] width 23 height 23
click at [582, 537] on input "number" at bounding box center [571, 542] width 77 height 36
checkbox input "true"
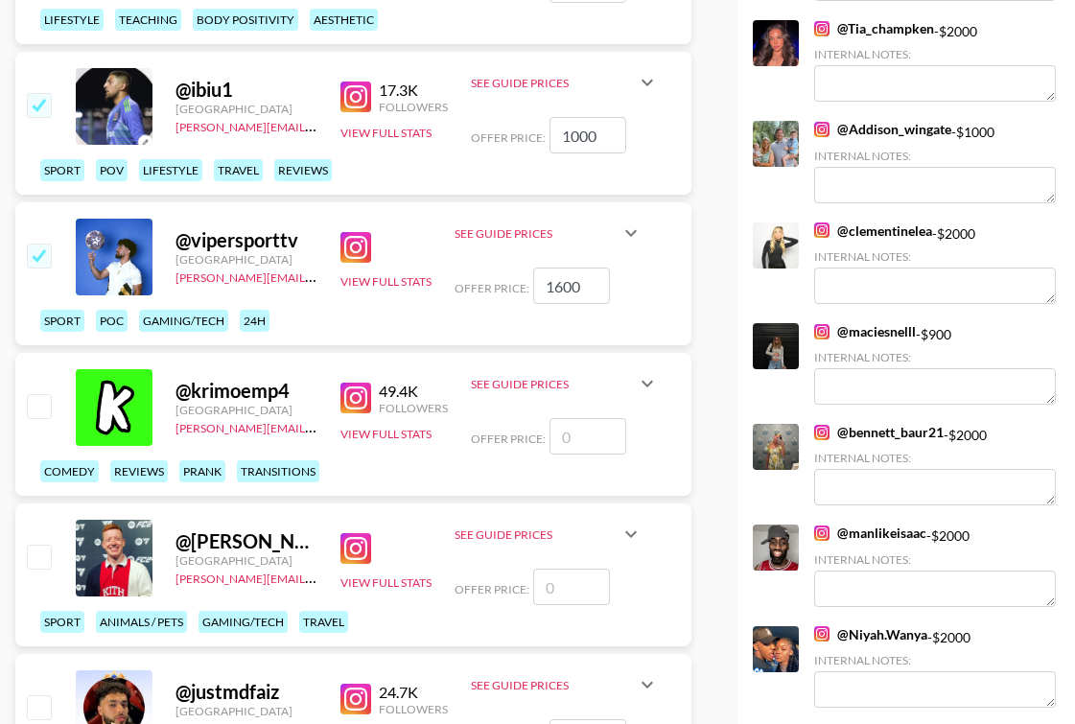
scroll to position [1288, 0]
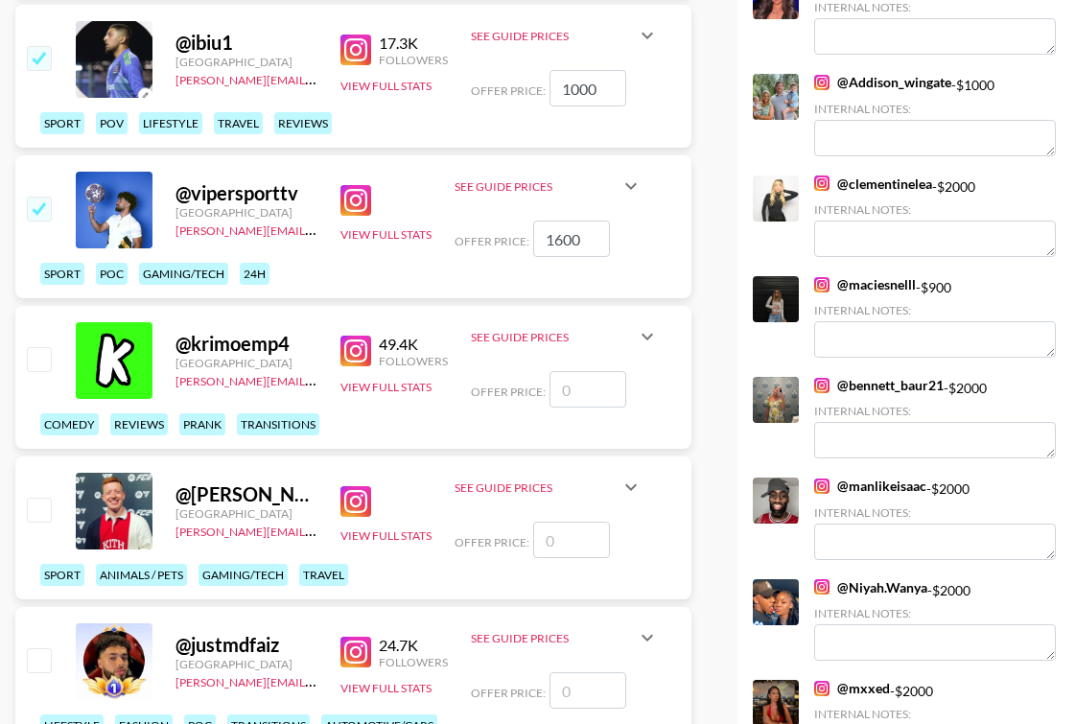
type input "1600"
click at [37, 356] on input "checkbox" at bounding box center [38, 358] width 23 height 23
checkbox input "false"
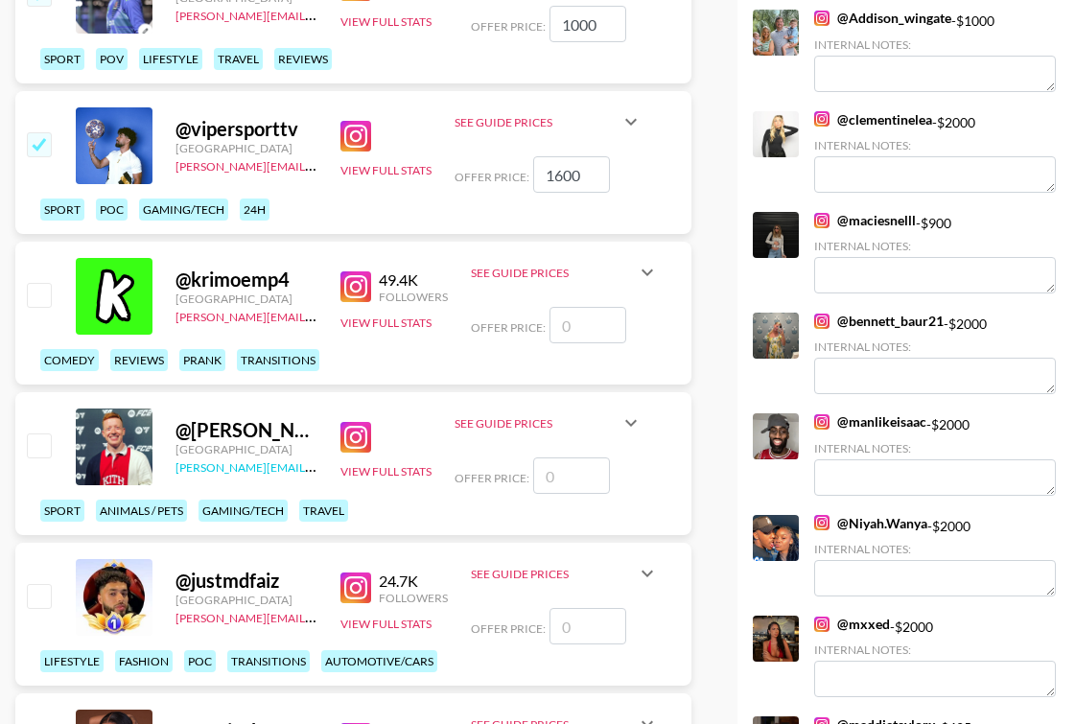
scroll to position [1353, 0]
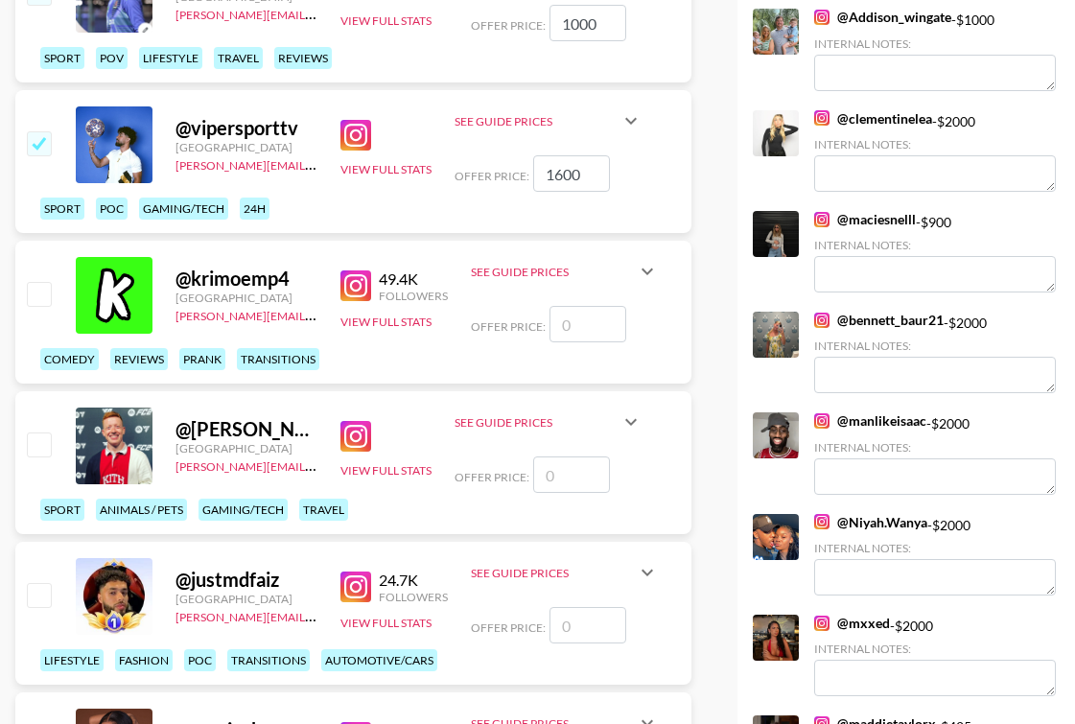
click at [42, 454] on input "checkbox" at bounding box center [38, 443] width 23 height 23
checkbox input "false"
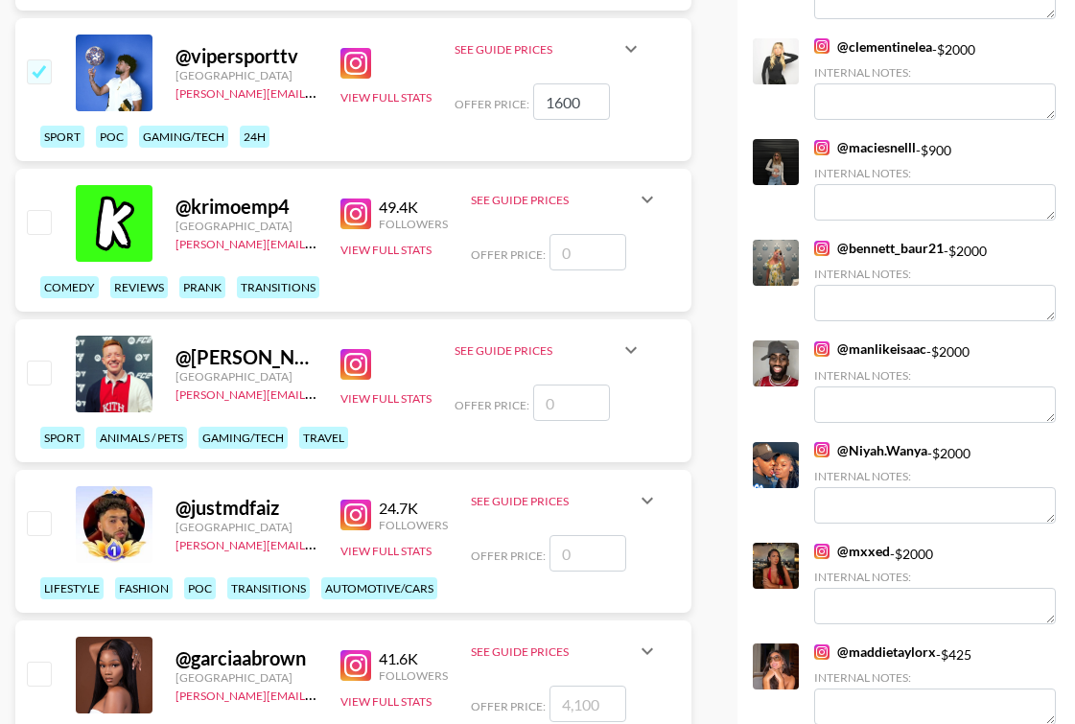
scroll to position [1426, 0]
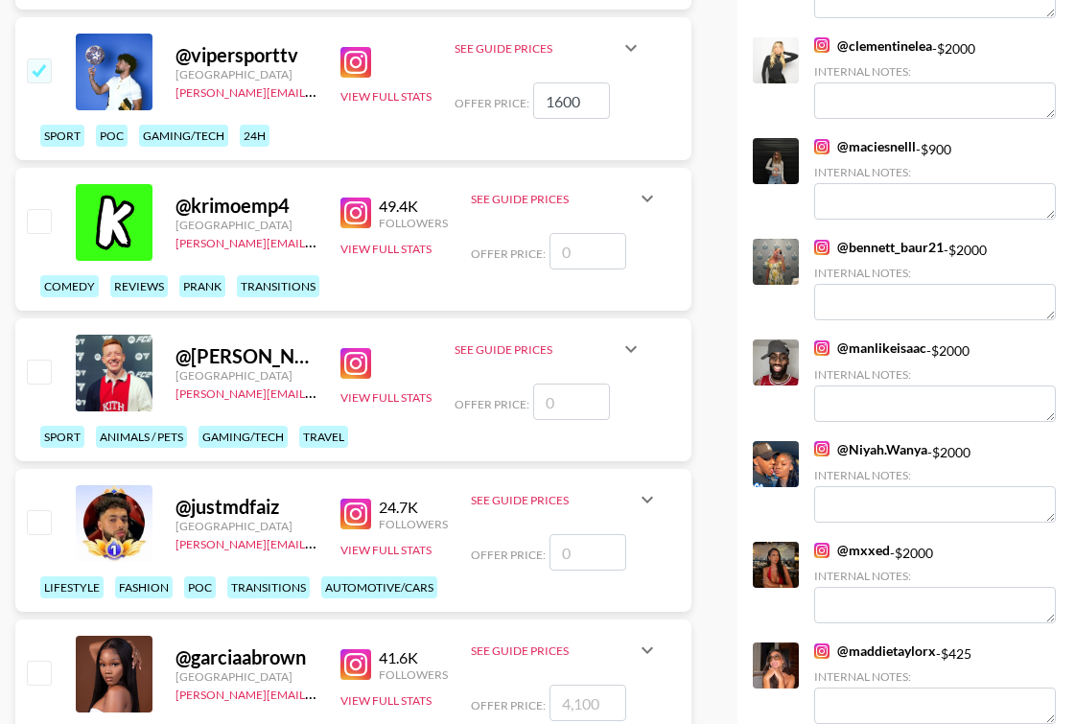
click at [35, 525] on input "checkbox" at bounding box center [38, 521] width 23 height 23
click at [570, 559] on input "number" at bounding box center [587, 552] width 77 height 36
checkbox input "true"
type input "1600"
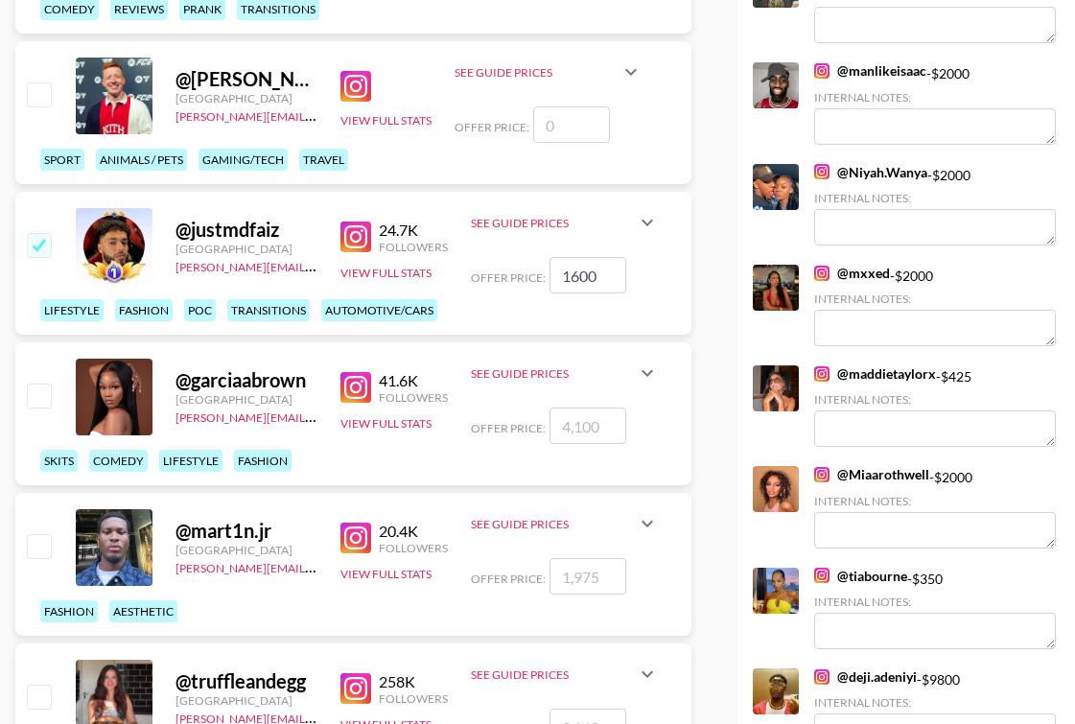
scroll to position [1867, 0]
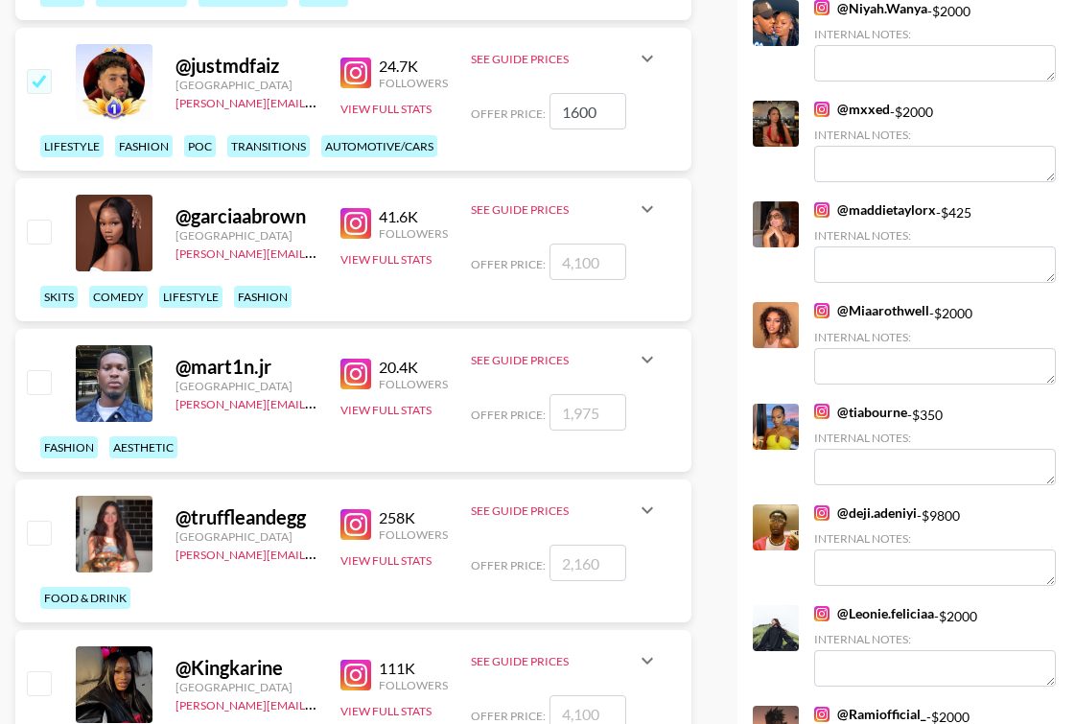
click at [35, 385] on input "checkbox" at bounding box center [38, 381] width 23 height 23
checkbox input "true"
type input "1975"
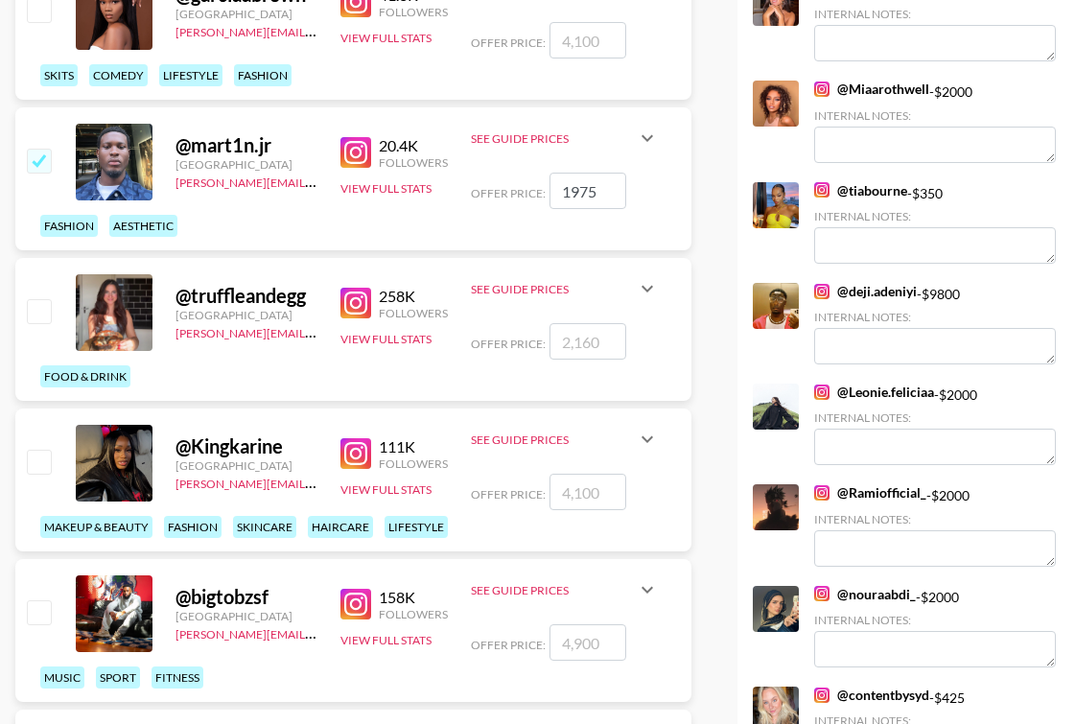
scroll to position [2090, 0]
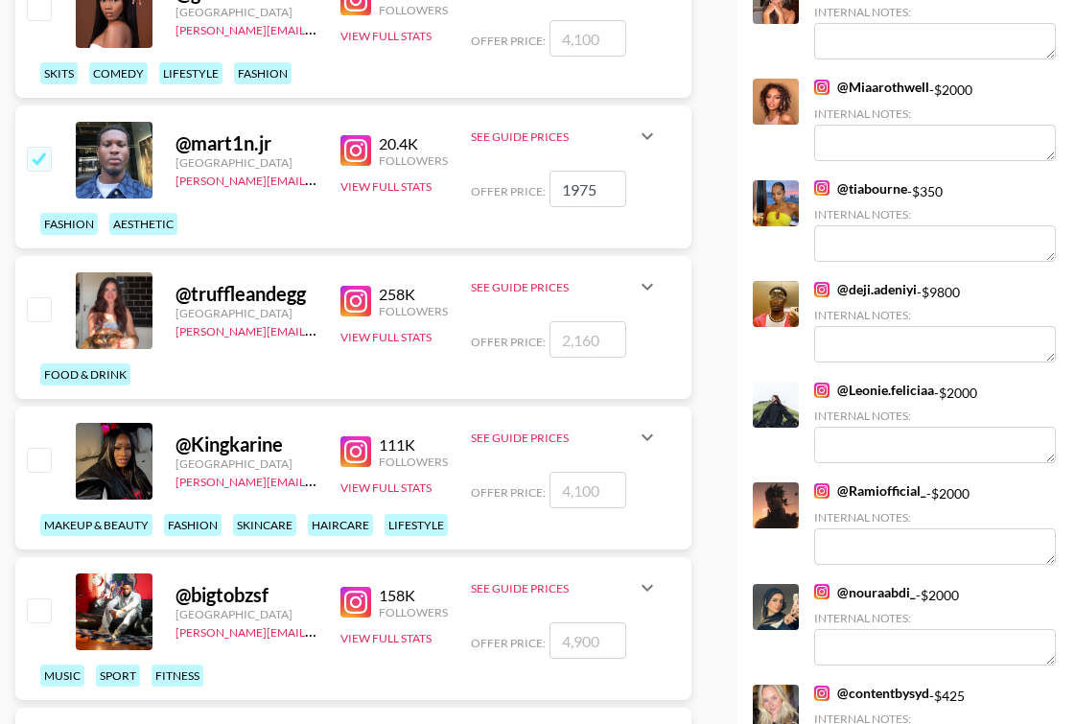
click at [30, 454] on input "checkbox" at bounding box center [38, 459] width 23 height 23
checkbox input "true"
type input "4100"
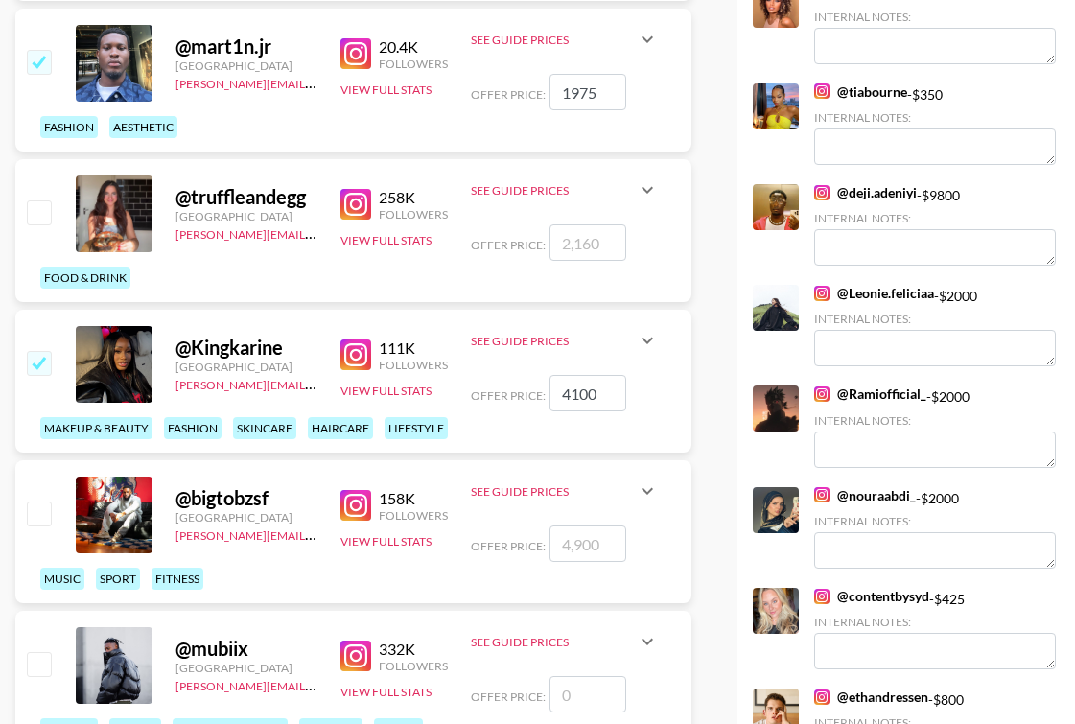
scroll to position [2235, 0]
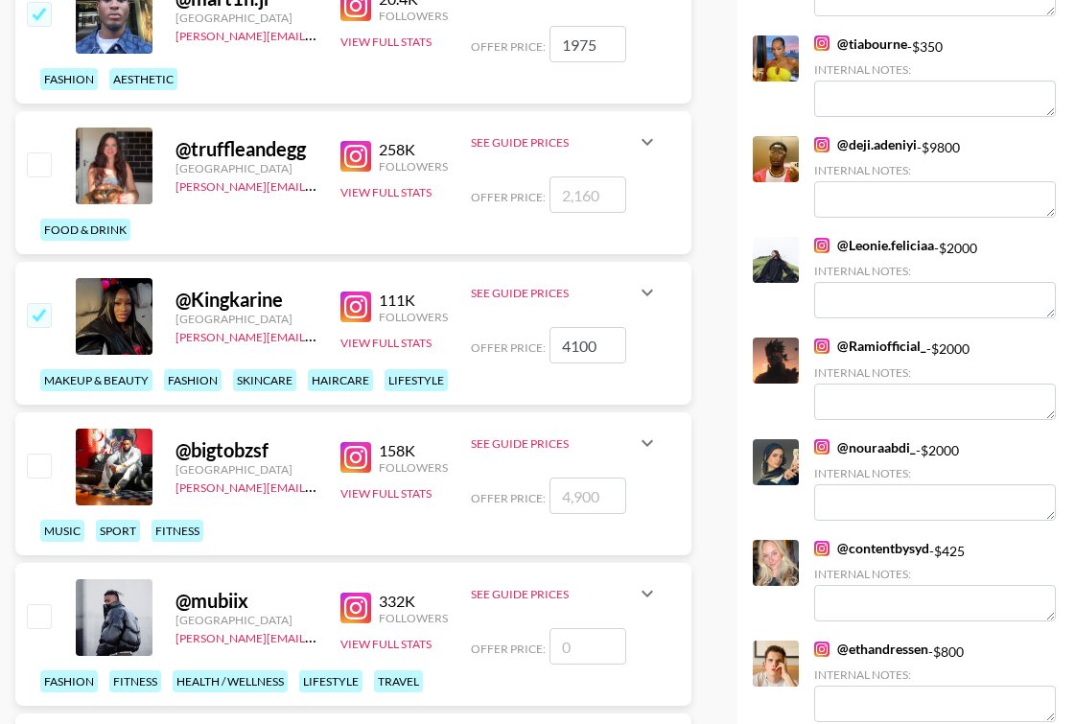
click at [32, 466] on input "checkbox" at bounding box center [38, 465] width 23 height 23
checkbox input "true"
type input "4900"
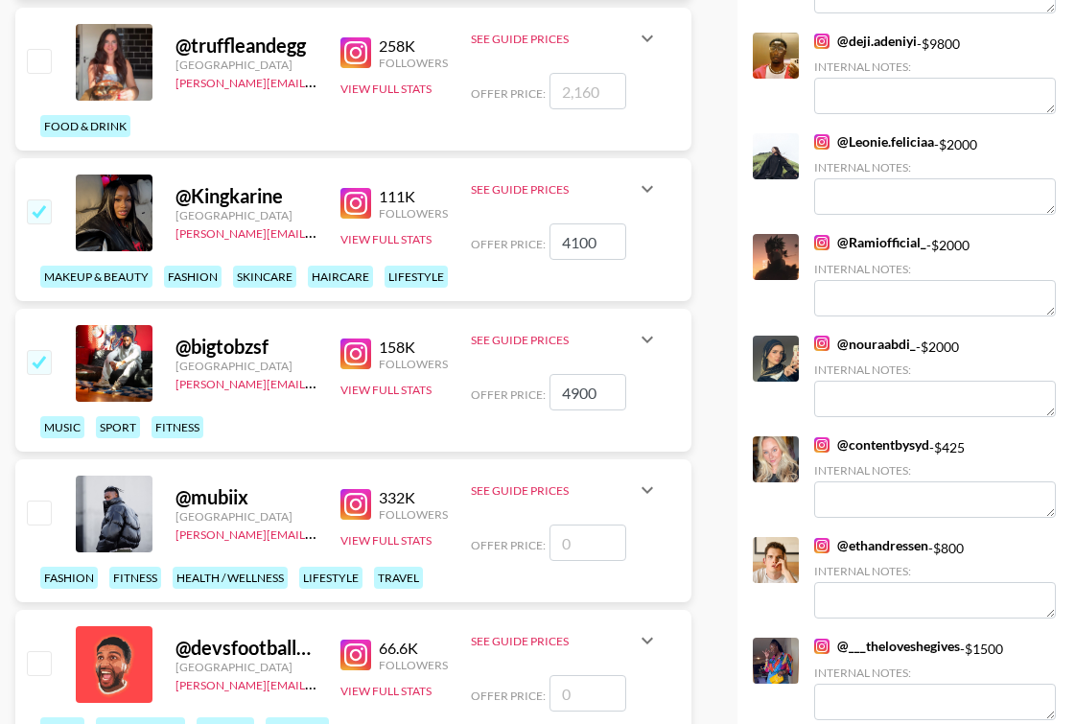
scroll to position [2369, 0]
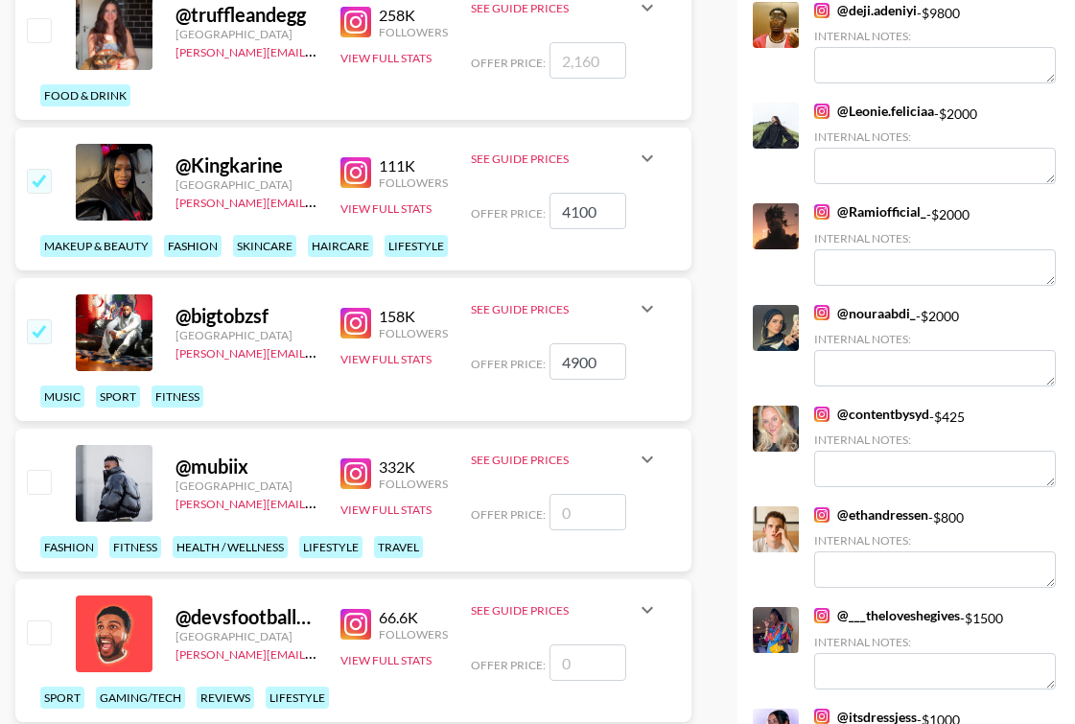
click at [36, 483] on input "checkbox" at bounding box center [38, 481] width 23 height 23
click at [612, 512] on input "number" at bounding box center [587, 512] width 77 height 36
checkbox input "true"
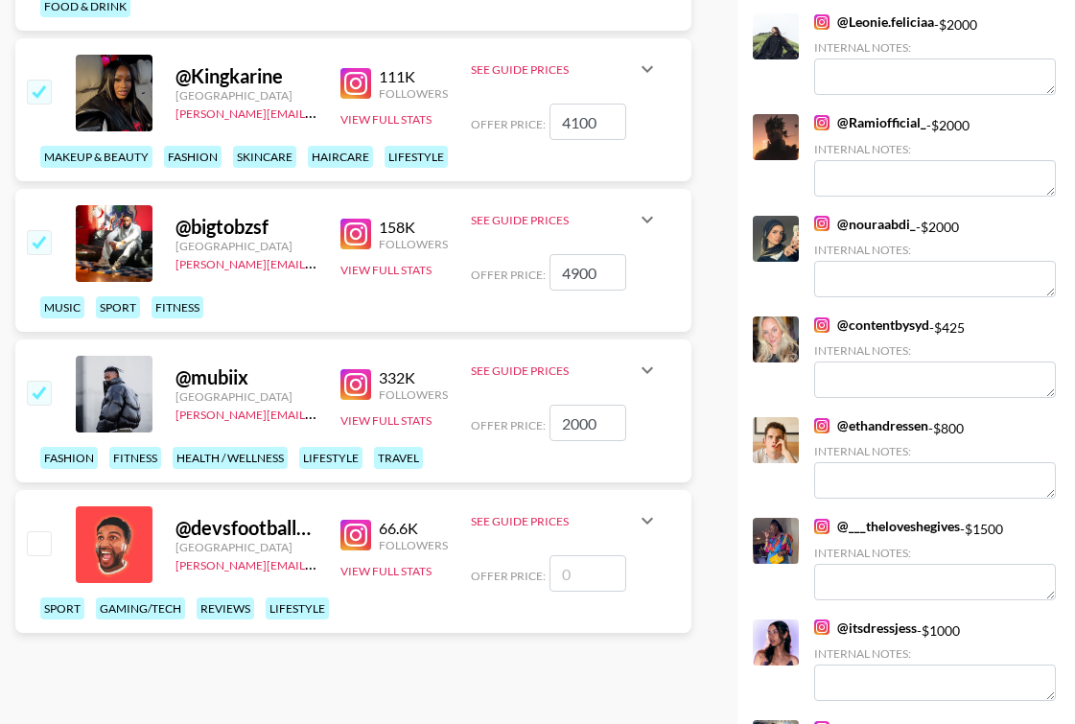
type input "2000"
click at [35, 546] on input "checkbox" at bounding box center [38, 542] width 23 height 23
checkbox input "false"
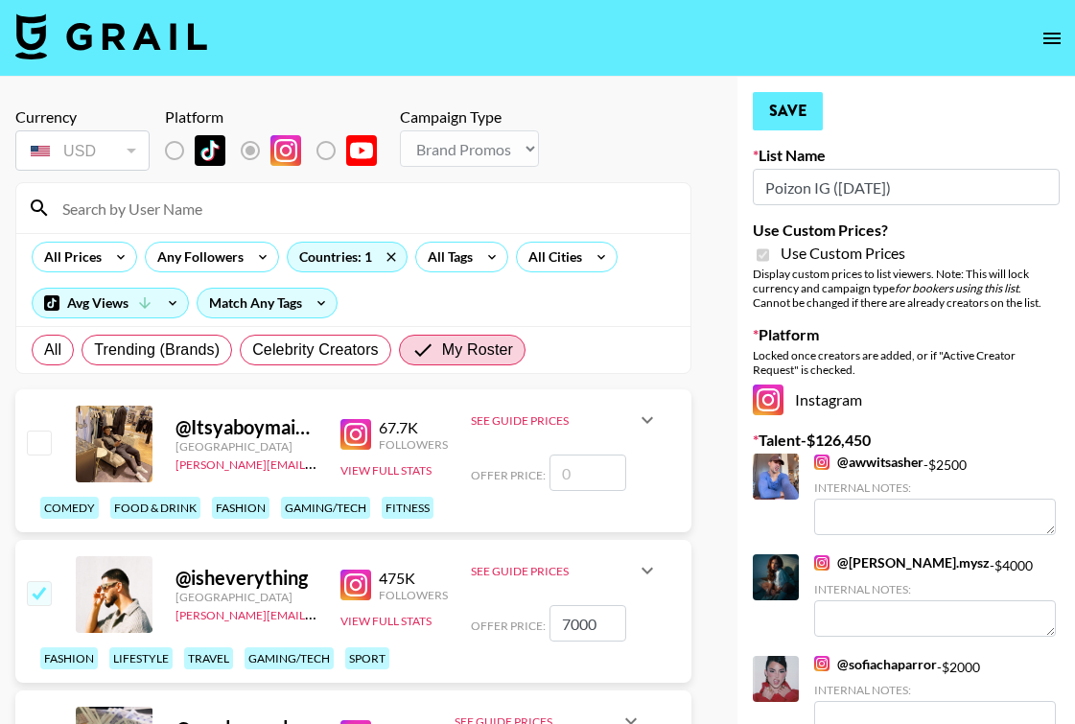
scroll to position [0, 0]
click at [798, 116] on button "Save" at bounding box center [788, 111] width 70 height 38
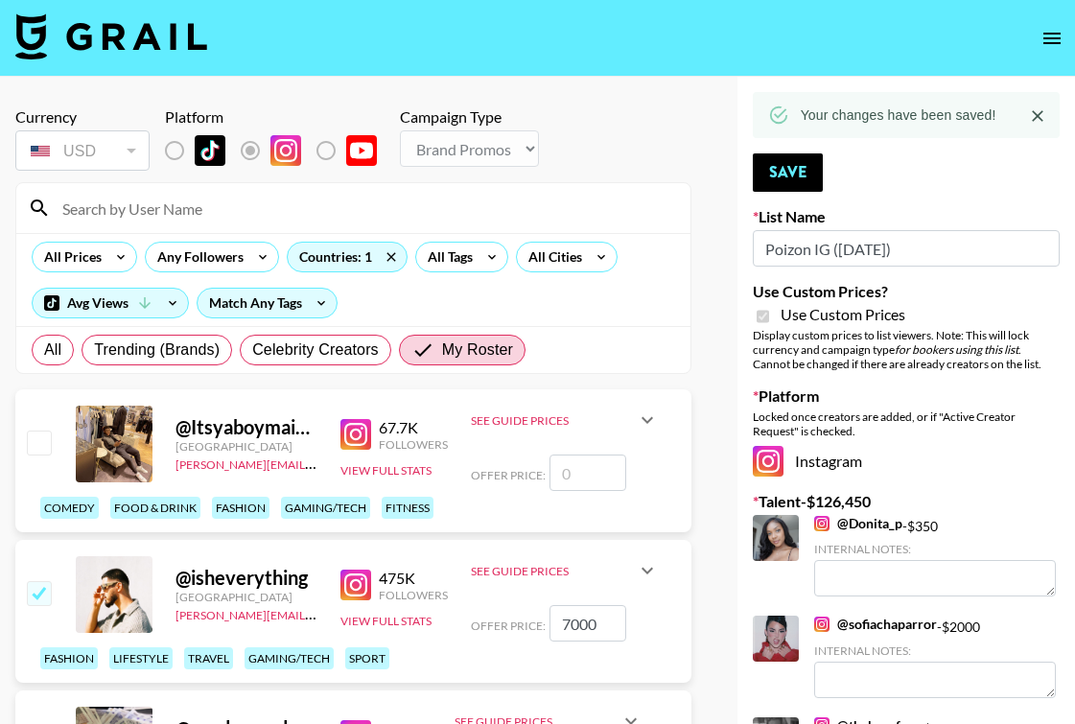
click at [168, 211] on input at bounding box center [365, 208] width 628 height 31
